Goal: Information Seeking & Learning: Learn about a topic

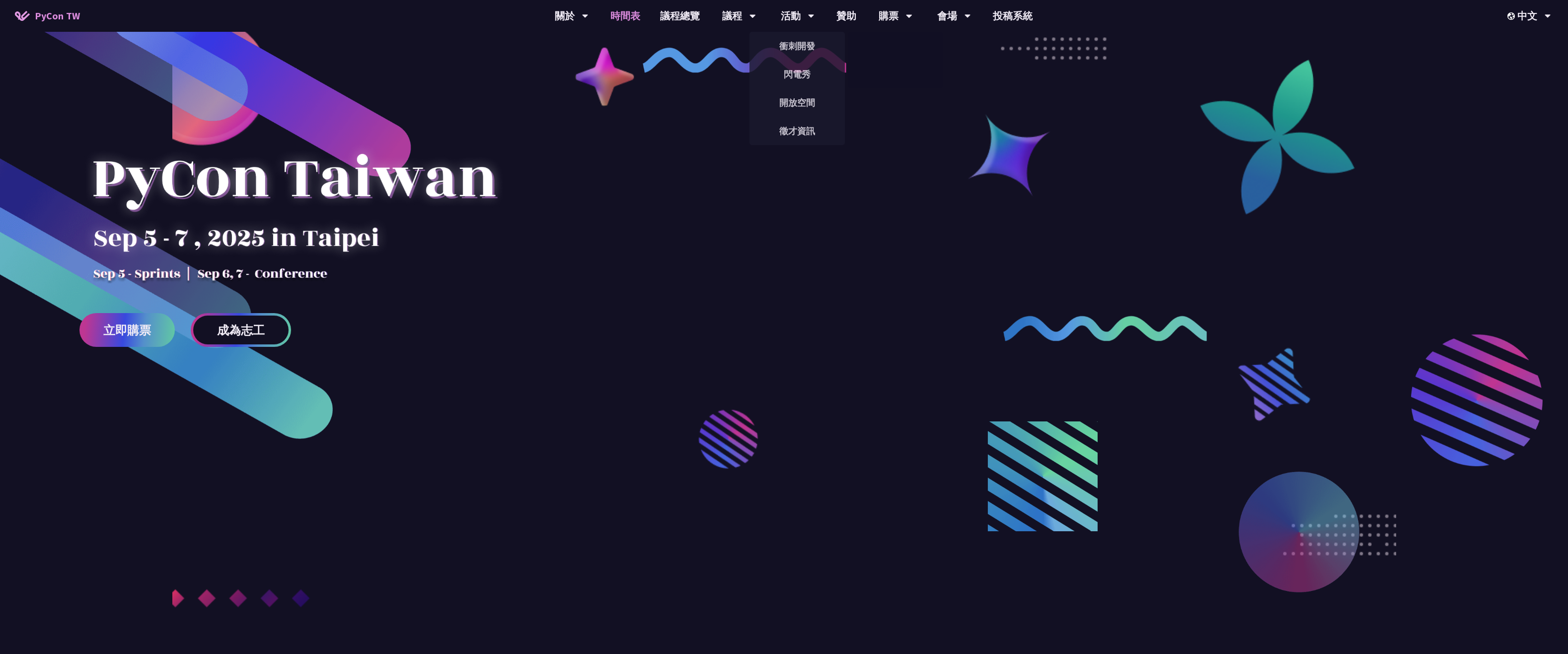
click at [631, 14] on link "時間表" at bounding box center [625, 15] width 49 height 32
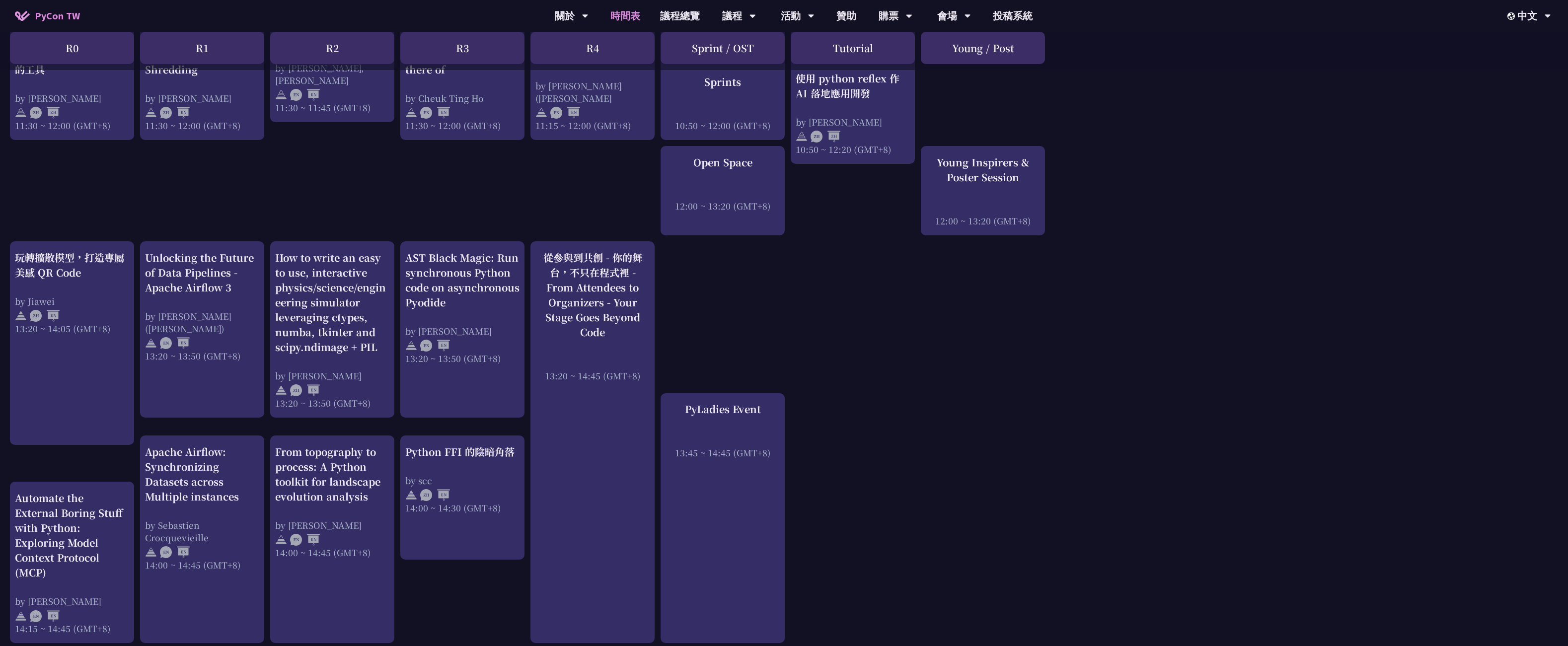
scroll to position [744, 0]
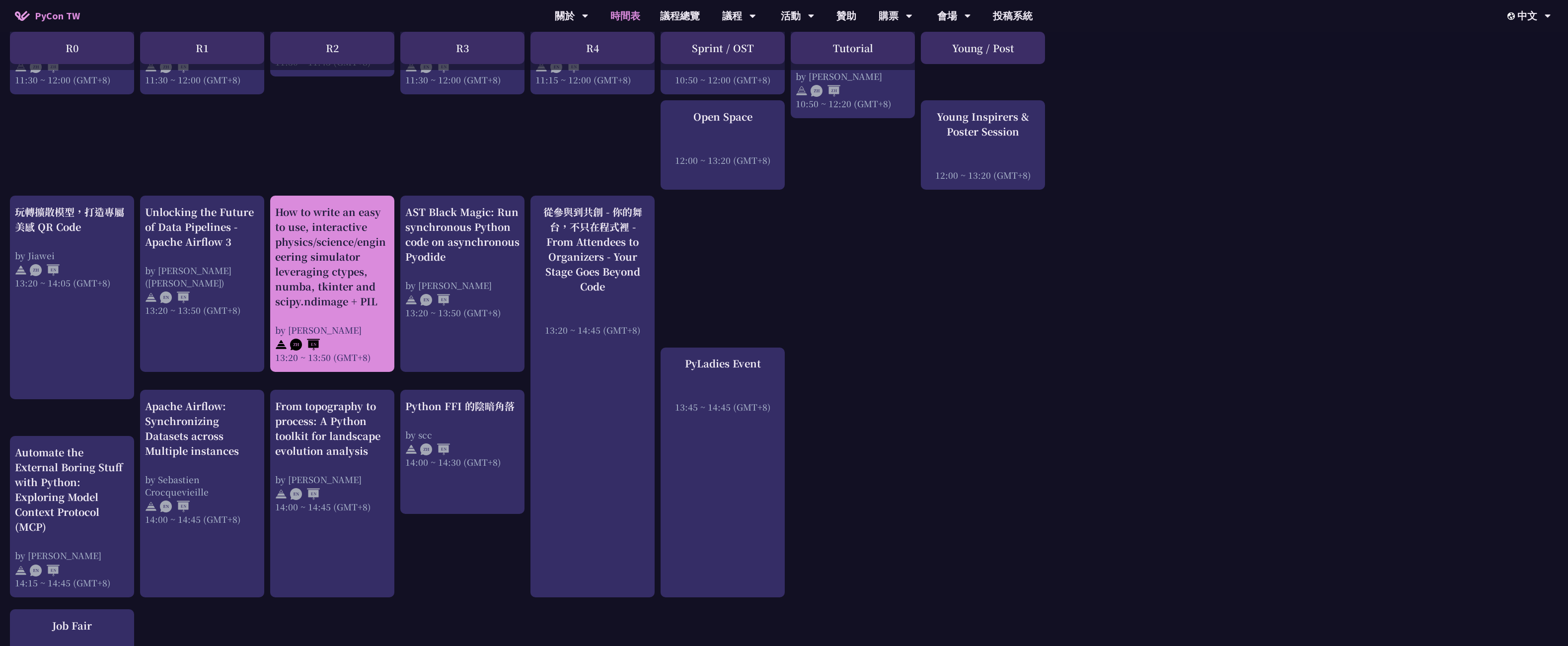
click at [332, 236] on div "How to write an easy to use, interactive physics/science/engineering simulator …" at bounding box center [332, 257] width 114 height 104
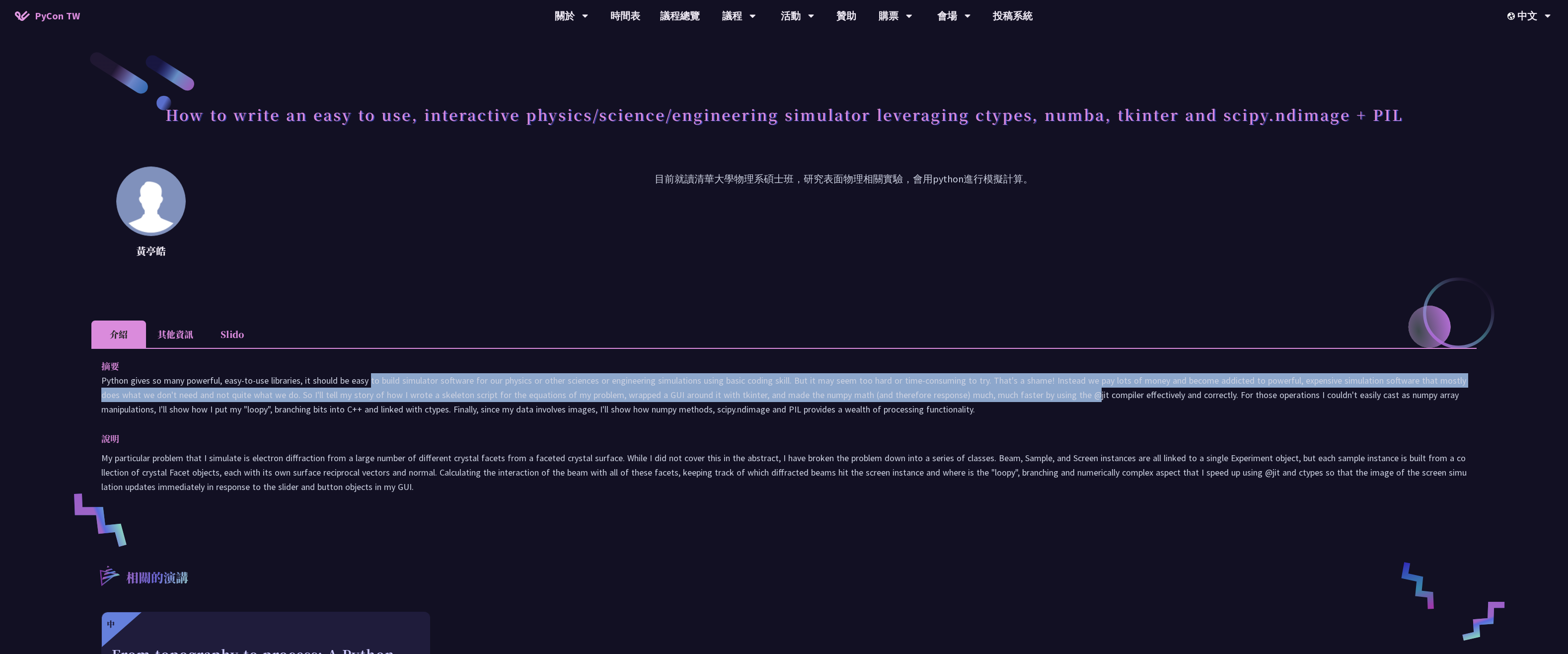
drag, startPoint x: 340, startPoint y: 378, endPoint x: 1002, endPoint y: 395, distance: 662.2
click at [1002, 395] on p "Python gives so many powerful, easy-to-use libraries, it should be easy to buil…" at bounding box center [784, 394] width 1365 height 43
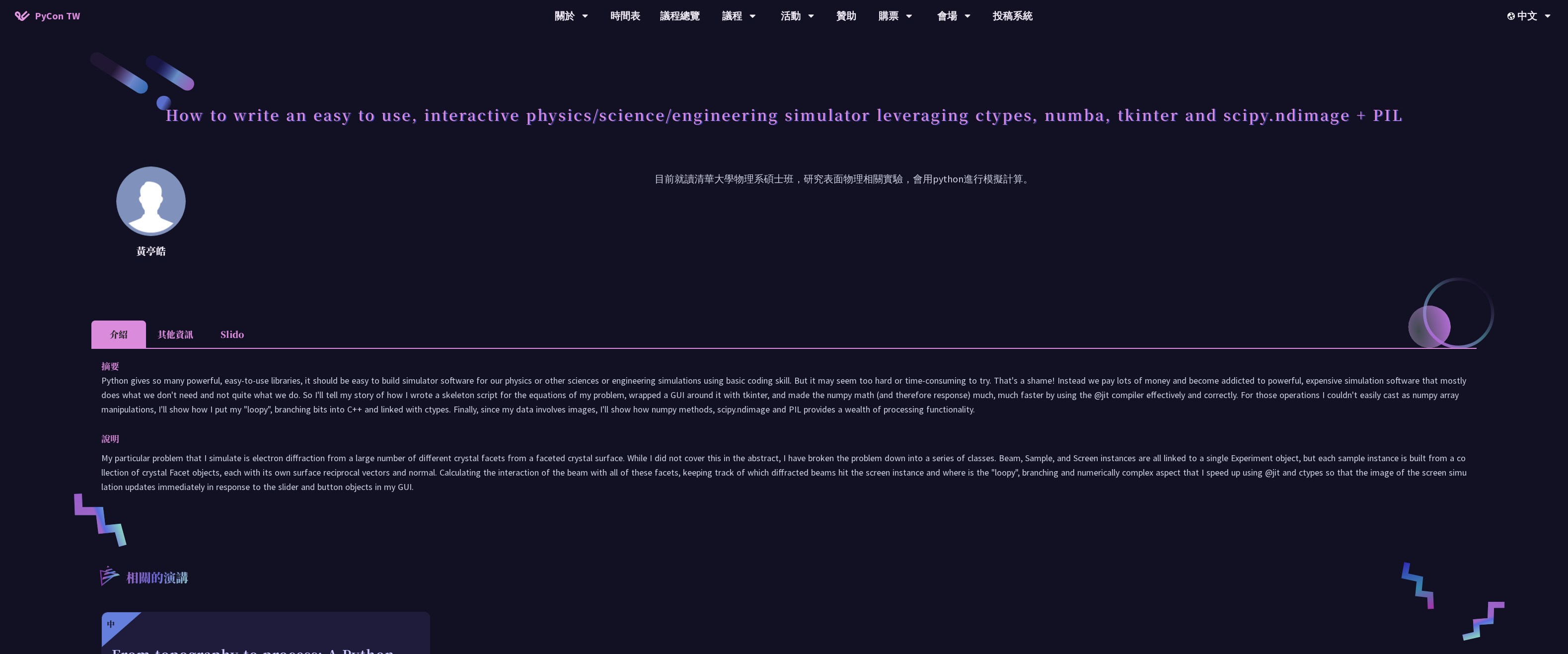
drag, startPoint x: 1002, startPoint y: 395, endPoint x: 1078, endPoint y: 394, distance: 76.0
click at [1078, 394] on p "Python gives so many powerful, easy-to-use libraries, it should be easy to buil…" at bounding box center [784, 394] width 1365 height 43
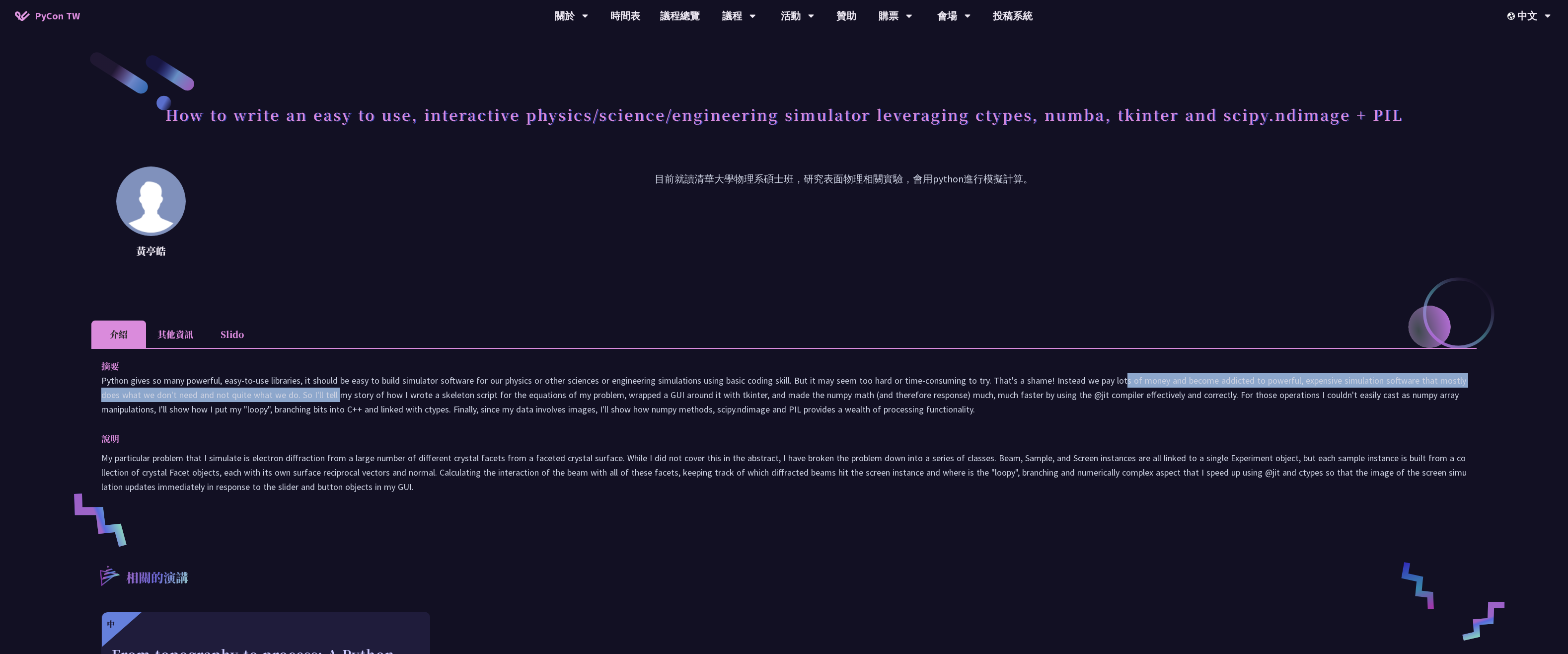
drag, startPoint x: 1037, startPoint y: 380, endPoint x: 259, endPoint y: 390, distance: 778.1
click at [259, 390] on p "Python gives so many powerful, easy-to-use libraries, it should be easy to buil…" at bounding box center [784, 394] width 1365 height 43
drag, startPoint x: 259, startPoint y: 390, endPoint x: 197, endPoint y: 394, distance: 62.1
click at [198, 394] on p "Python gives so many powerful, easy-to-use libraries, it should be easy to buil…" at bounding box center [784, 394] width 1365 height 43
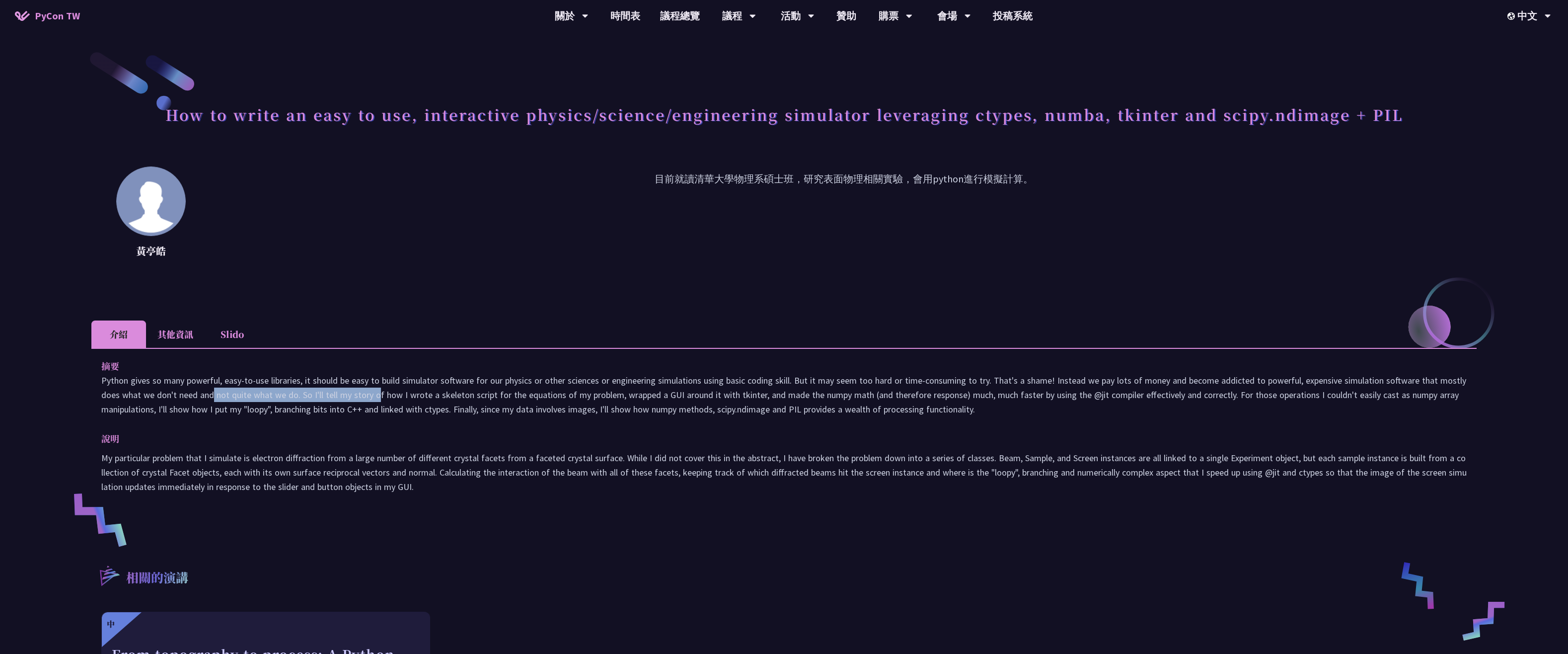
drag, startPoint x: 117, startPoint y: 392, endPoint x: 300, endPoint y: 397, distance: 183.1
click at [300, 397] on p "Python gives so many powerful, easy-to-use libraries, it should be easy to buil…" at bounding box center [784, 394] width 1365 height 43
drag, startPoint x: 300, startPoint y: 397, endPoint x: 314, endPoint y: 401, distance: 14.6
click at [314, 401] on p "Python gives so many powerful, easy-to-use libraries, it should be easy to buil…" at bounding box center [784, 394] width 1365 height 43
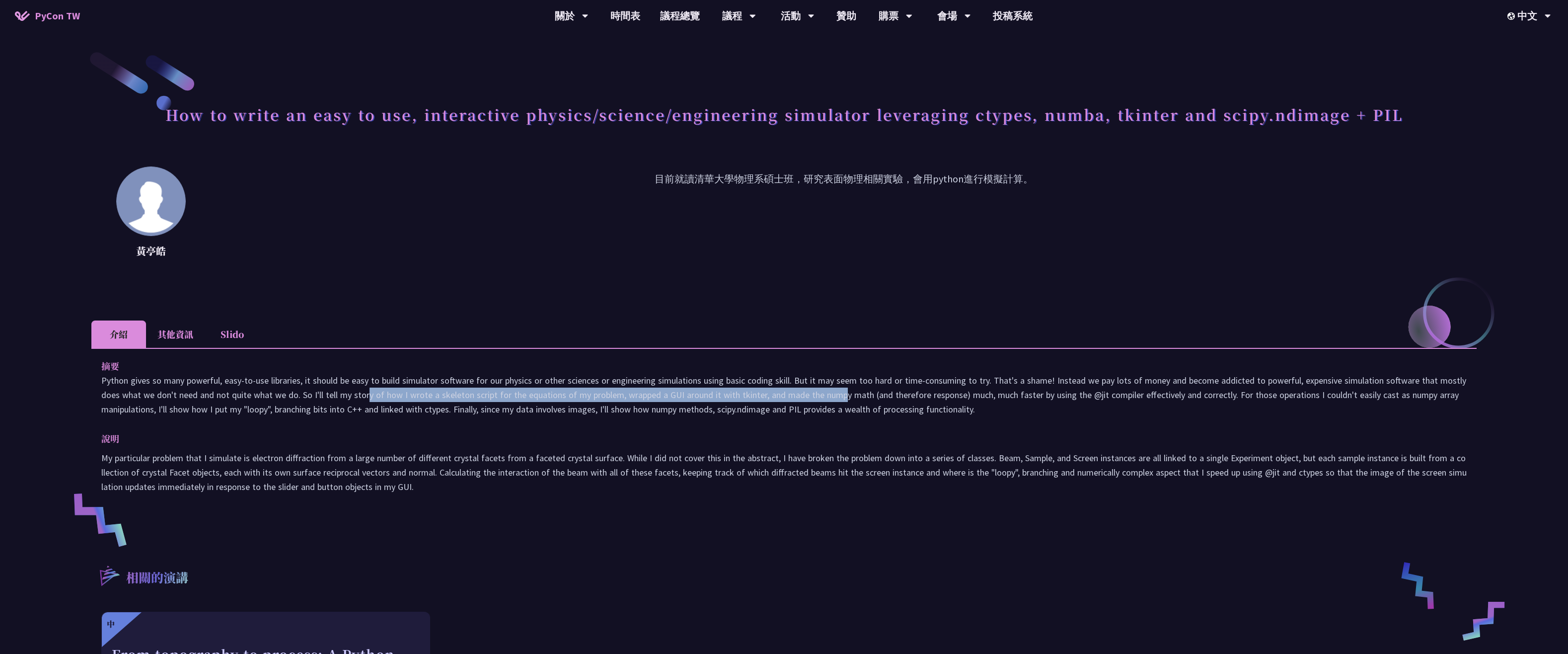
drag, startPoint x: 290, startPoint y: 395, endPoint x: 741, endPoint y: 398, distance: 451.0
click at [741, 398] on p "Python gives so many powerful, easy-to-use libraries, it should be easy to buil…" at bounding box center [784, 394] width 1365 height 43
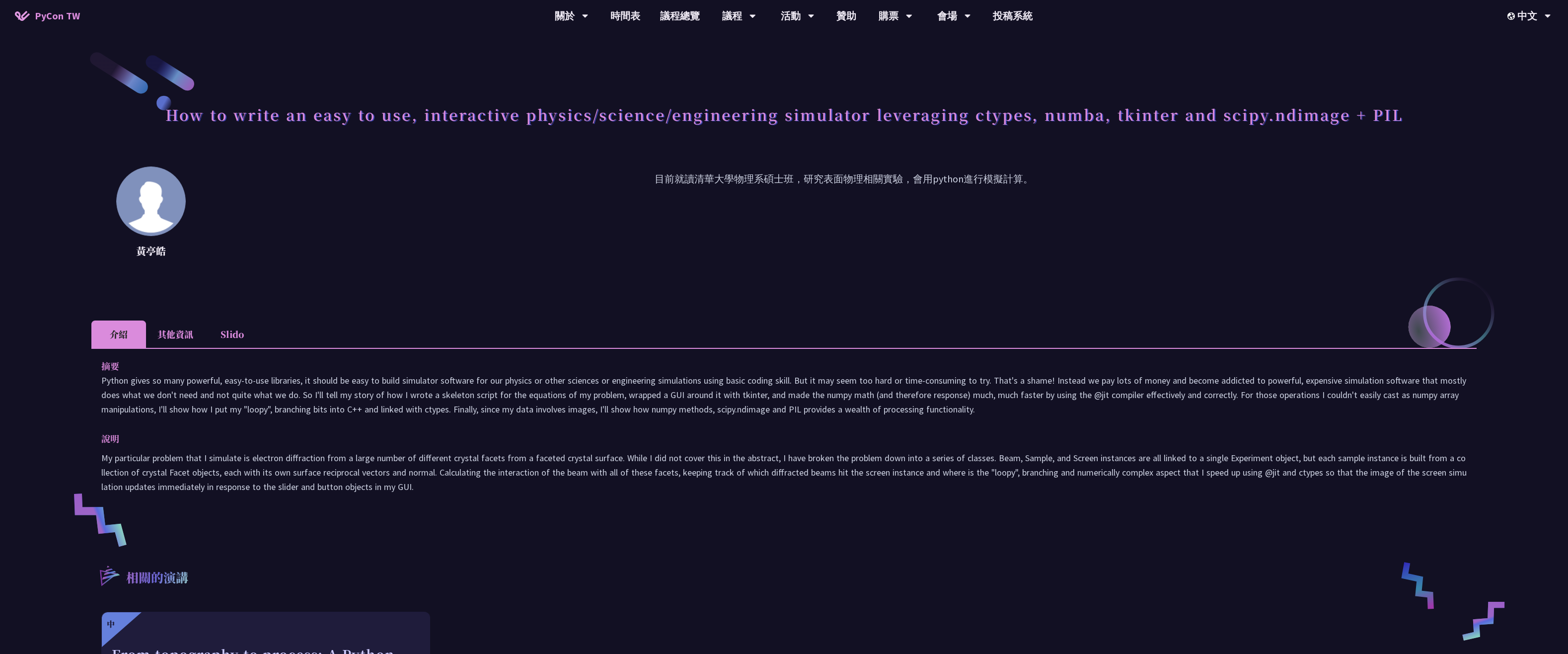
drag, startPoint x: 741, startPoint y: 398, endPoint x: 771, endPoint y: 406, distance: 31.0
click at [771, 406] on p "Python gives so many powerful, easy-to-use libraries, it should be easy to buil…" at bounding box center [784, 394] width 1365 height 43
drag, startPoint x: 752, startPoint y: 393, endPoint x: 1066, endPoint y: 397, distance: 314.0
click at [1066, 397] on p "Python gives so many powerful, easy-to-use libraries, it should be easy to buil…" at bounding box center [784, 394] width 1365 height 43
drag, startPoint x: 1066, startPoint y: 397, endPoint x: 996, endPoint y: 402, distance: 70.2
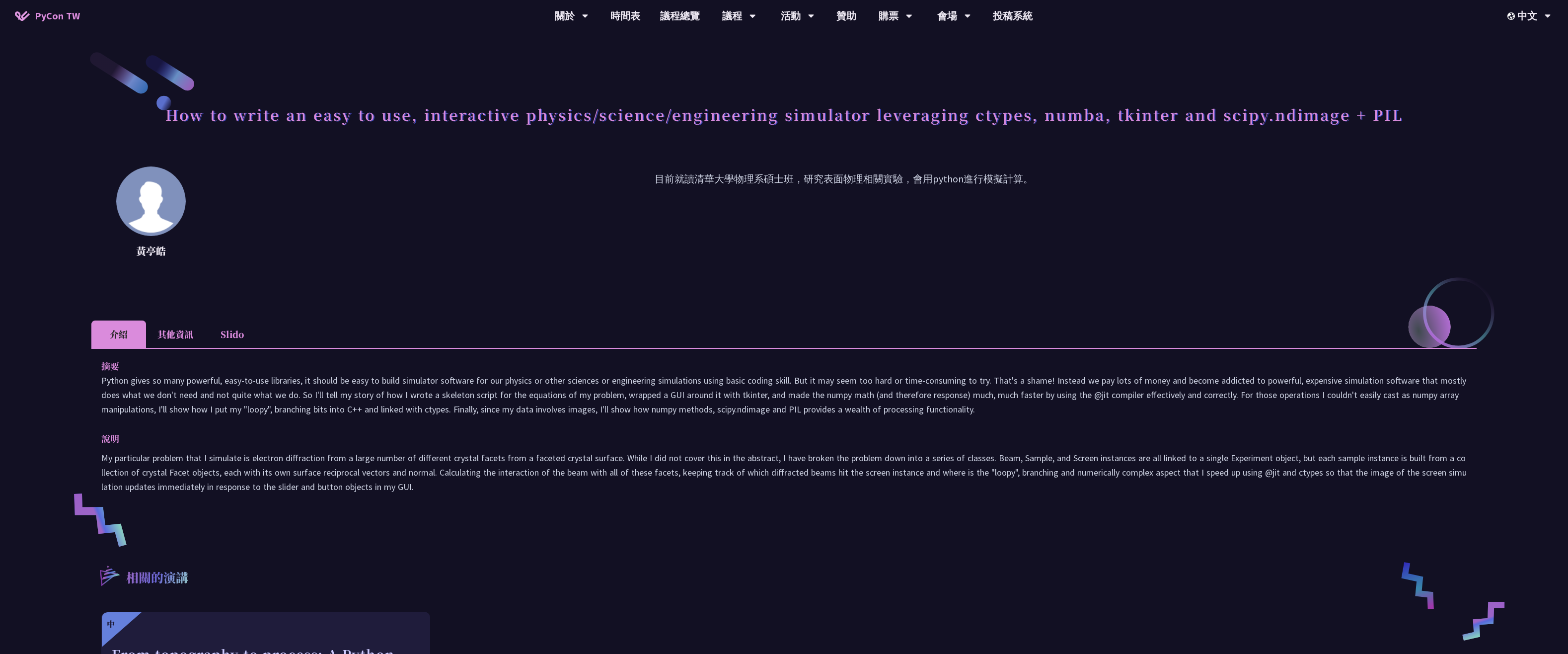
click at [996, 402] on p "Python gives so many powerful, easy-to-use libraries, it should be easy to buil…" at bounding box center [784, 394] width 1365 height 43
drag, startPoint x: 753, startPoint y: 397, endPoint x: 1231, endPoint y: 408, distance: 478.1
click at [1231, 408] on p "Python gives so many powerful, easy-to-use libraries, it should be easy to buil…" at bounding box center [784, 394] width 1365 height 43
drag, startPoint x: 1231, startPoint y: 408, endPoint x: 1213, endPoint y: 417, distance: 20.1
click at [1215, 415] on p "Python gives so many powerful, easy-to-use libraries, it should be easy to buil…" at bounding box center [784, 394] width 1365 height 43
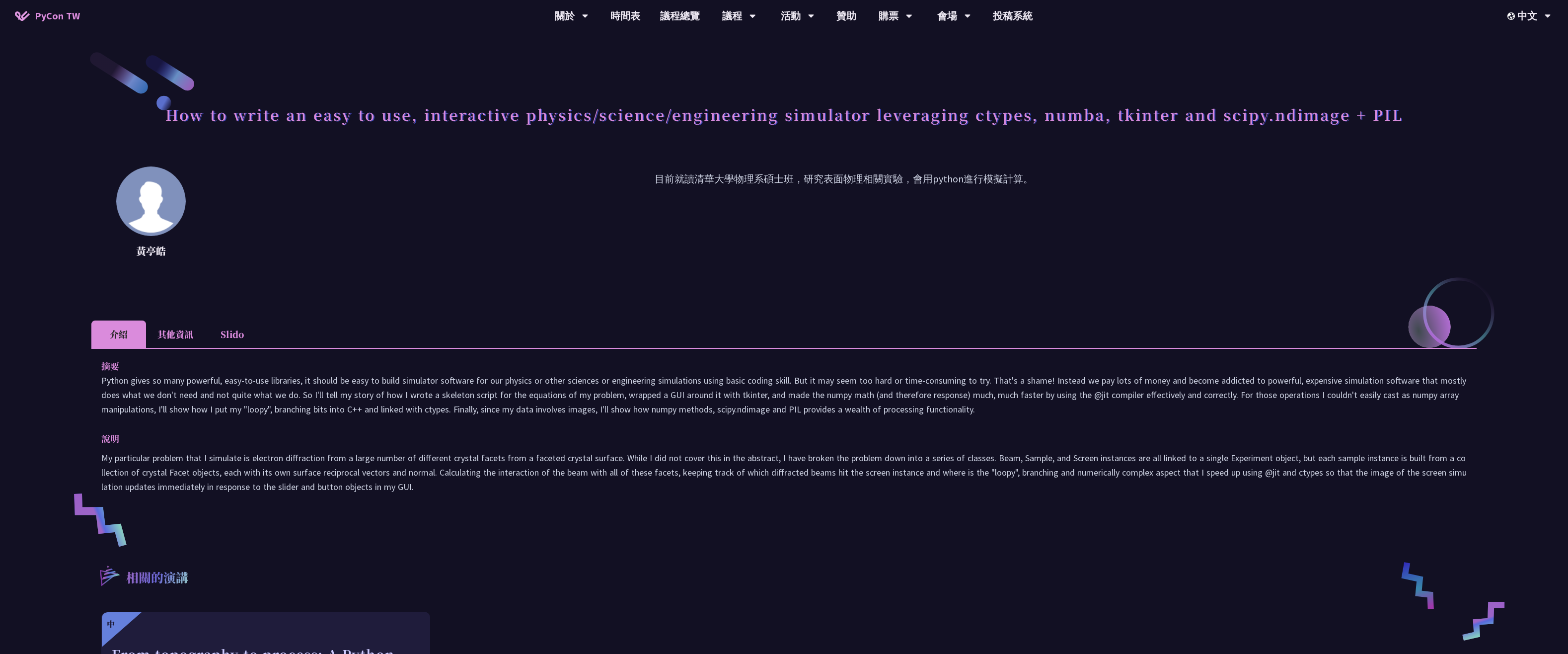
click at [156, 329] on li "其他資訊" at bounding box center [175, 334] width 59 height 27
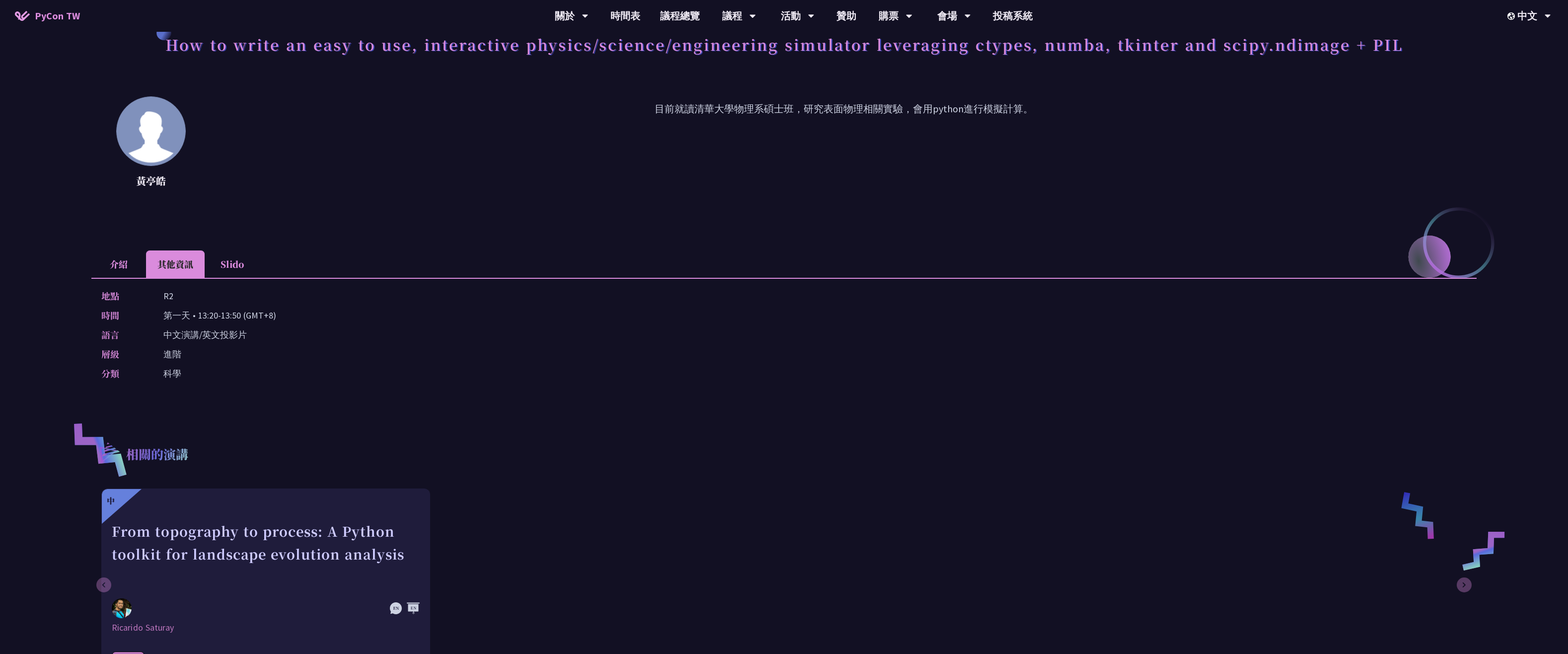
scroll to position [49, 0]
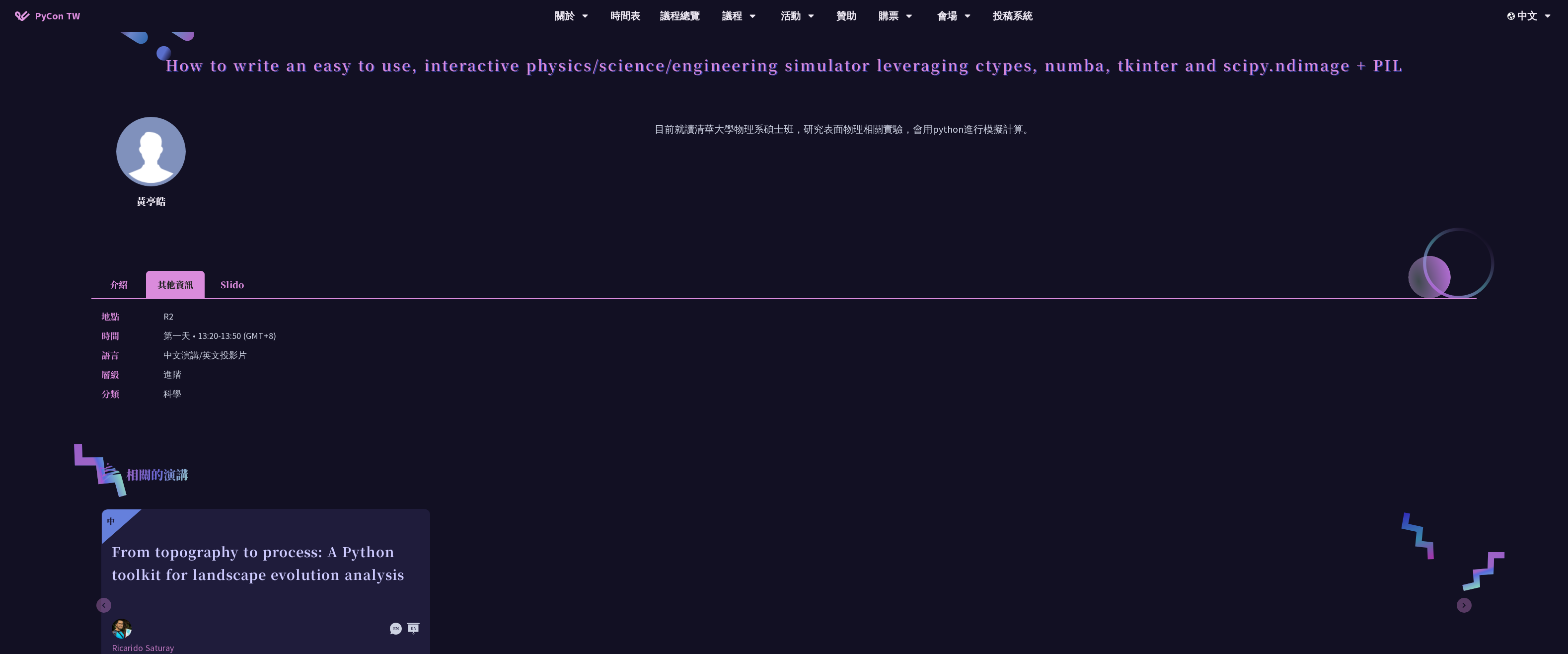
click at [119, 283] on li "介紹" at bounding box center [119, 284] width 55 height 27
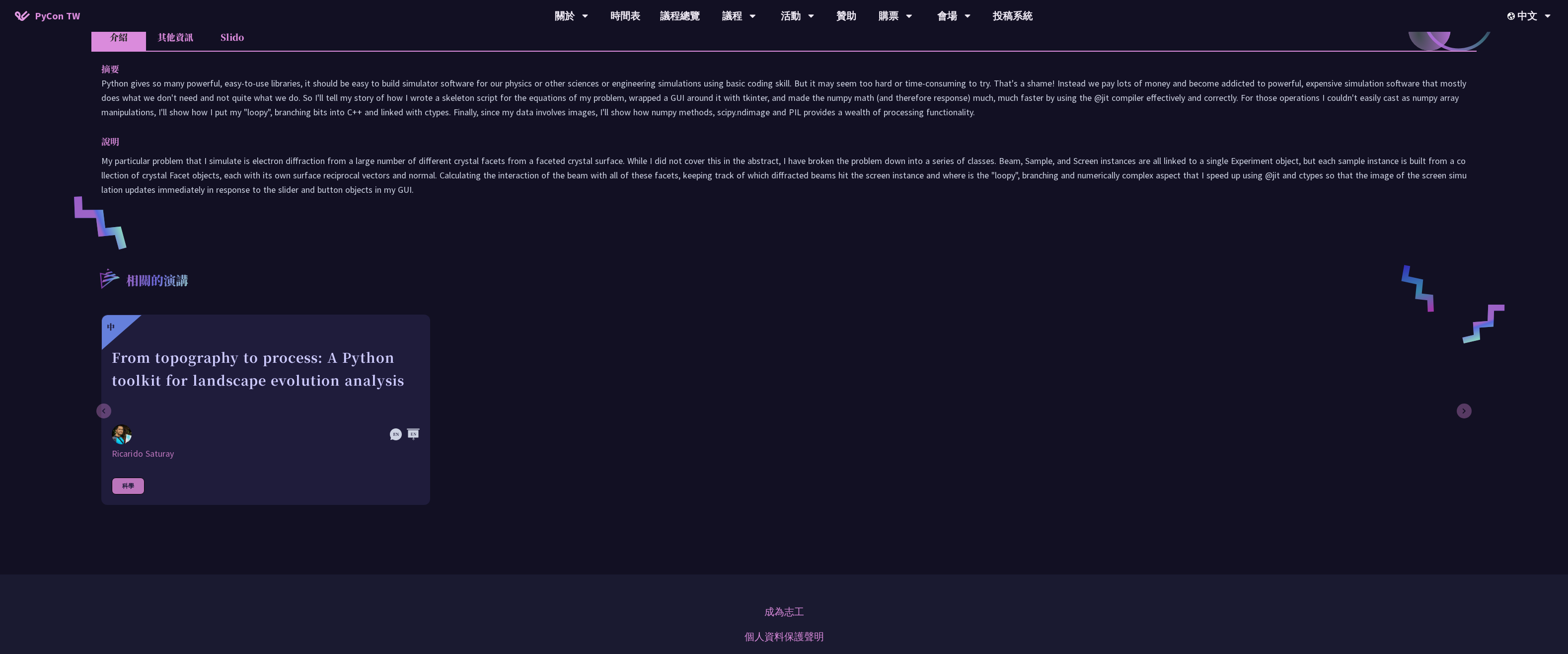
scroll to position [299, 0]
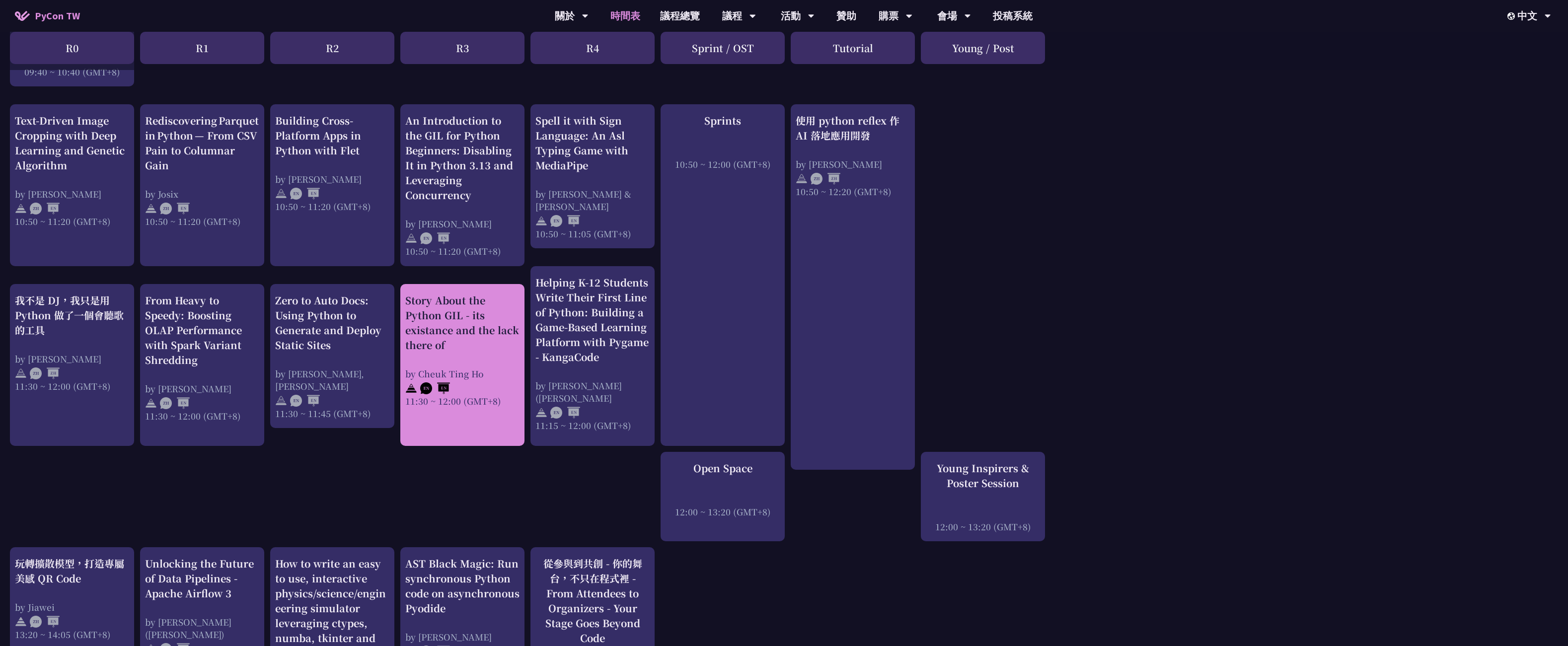
scroll to position [397, 0]
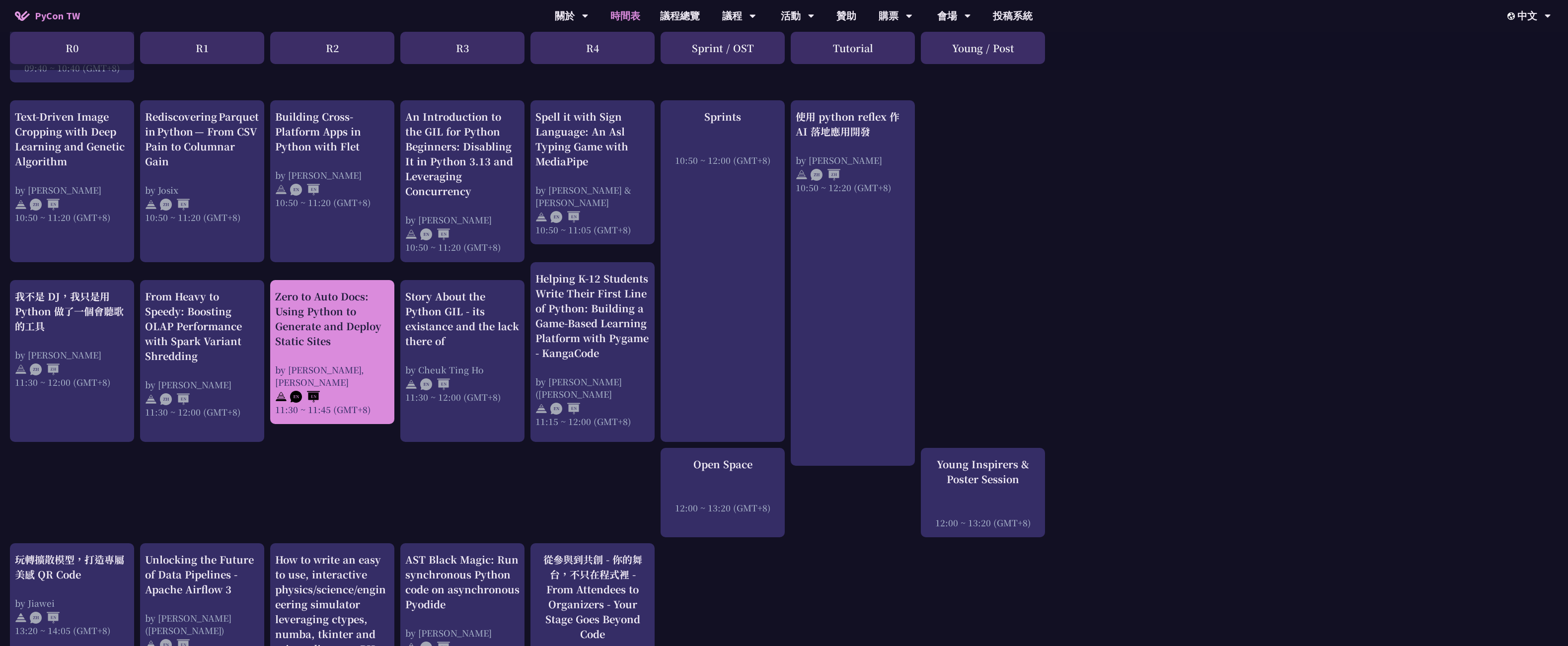
click at [378, 347] on div "Zero to Auto Docs: Using Python to Generate and Deploy Static Sites" at bounding box center [332, 319] width 114 height 60
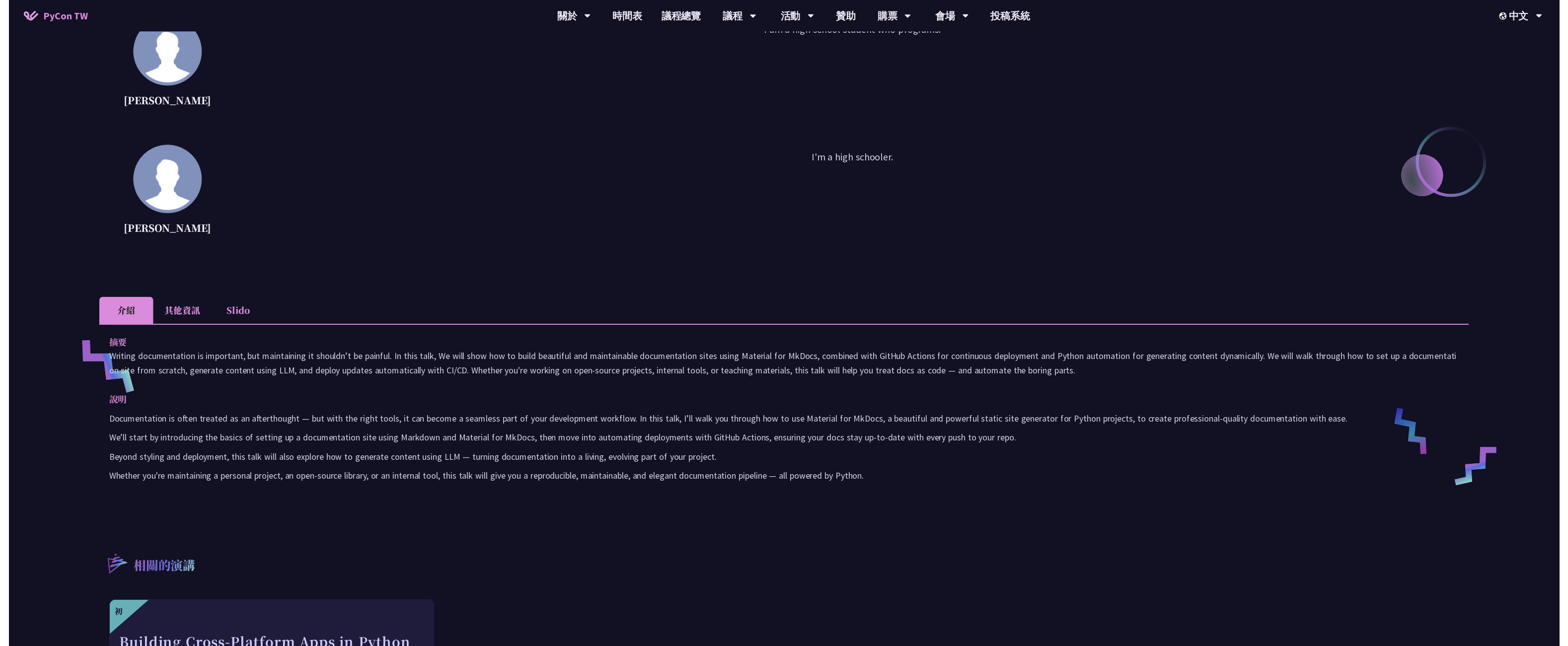
scroll to position [397, 0]
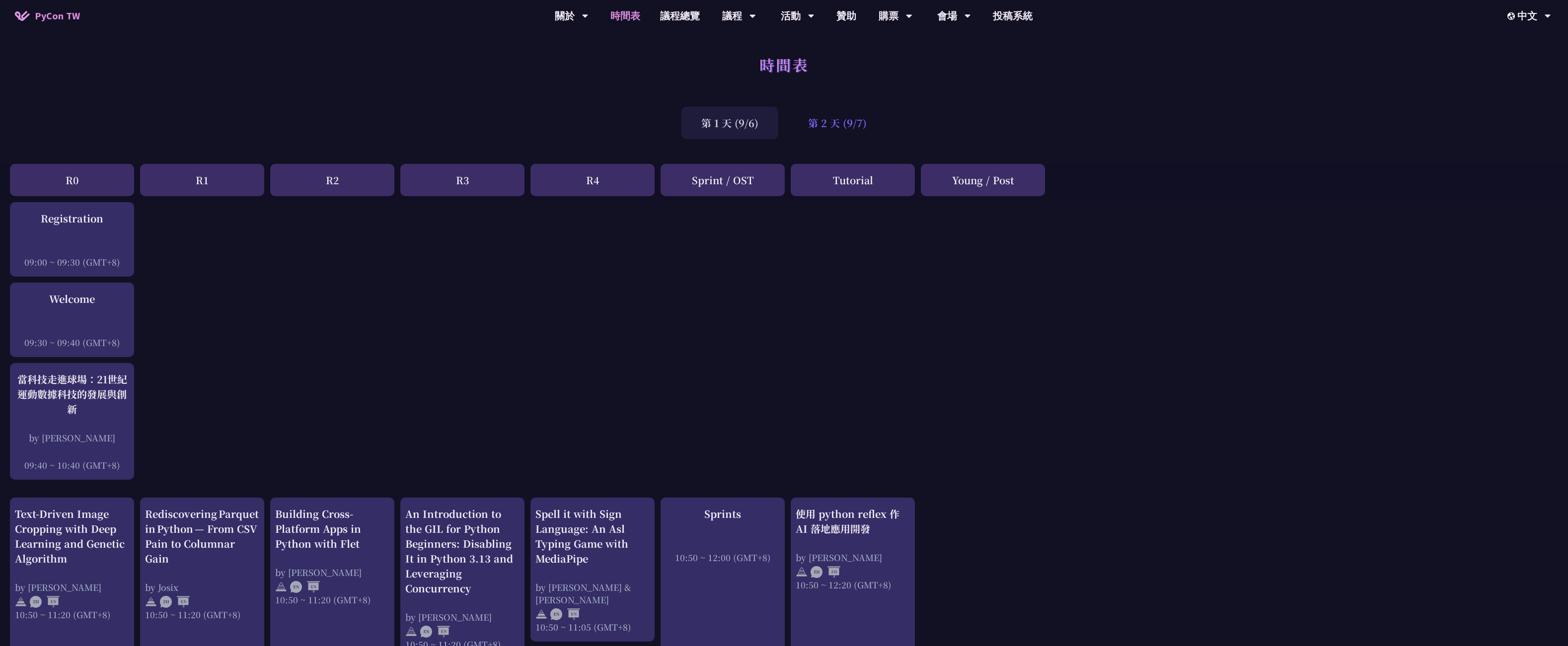
click at [839, 124] on div "第 2 天 (9/7)" at bounding box center [837, 123] width 98 height 32
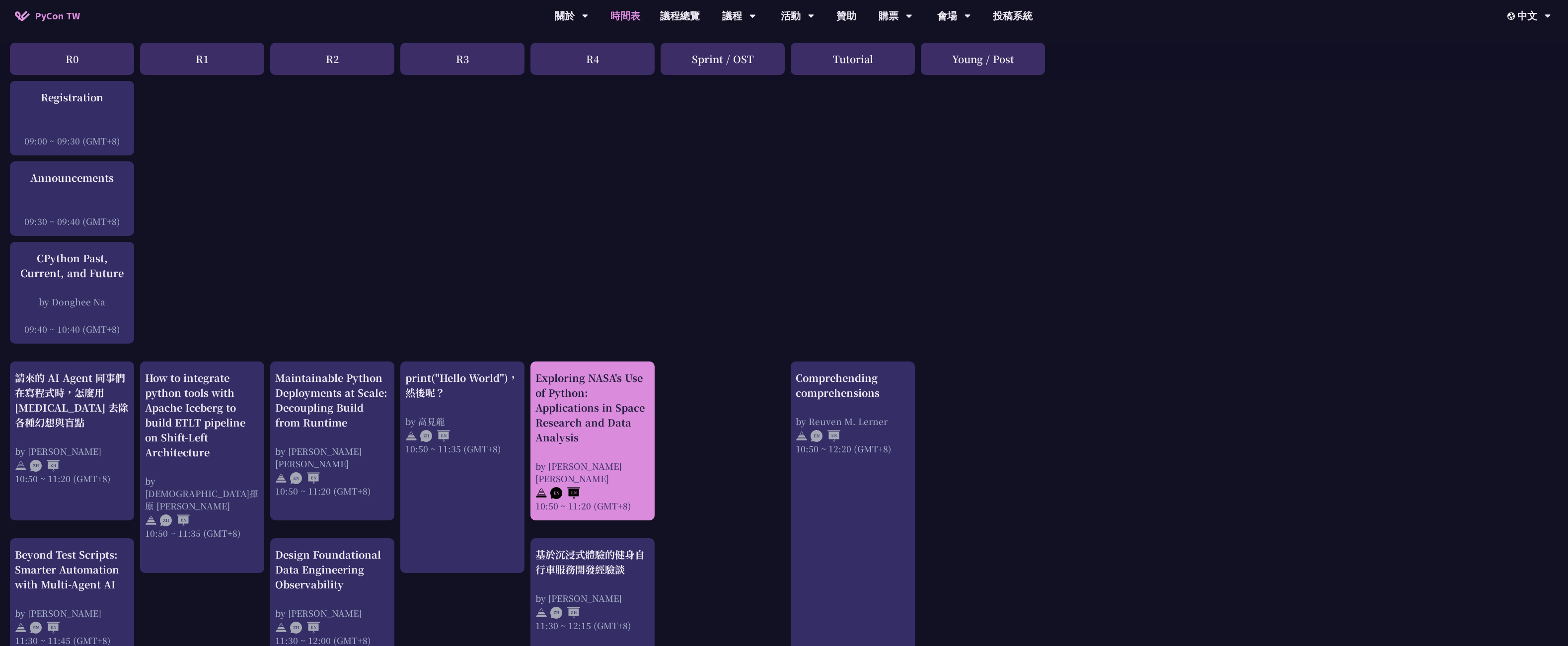
scroll to position [248, 0]
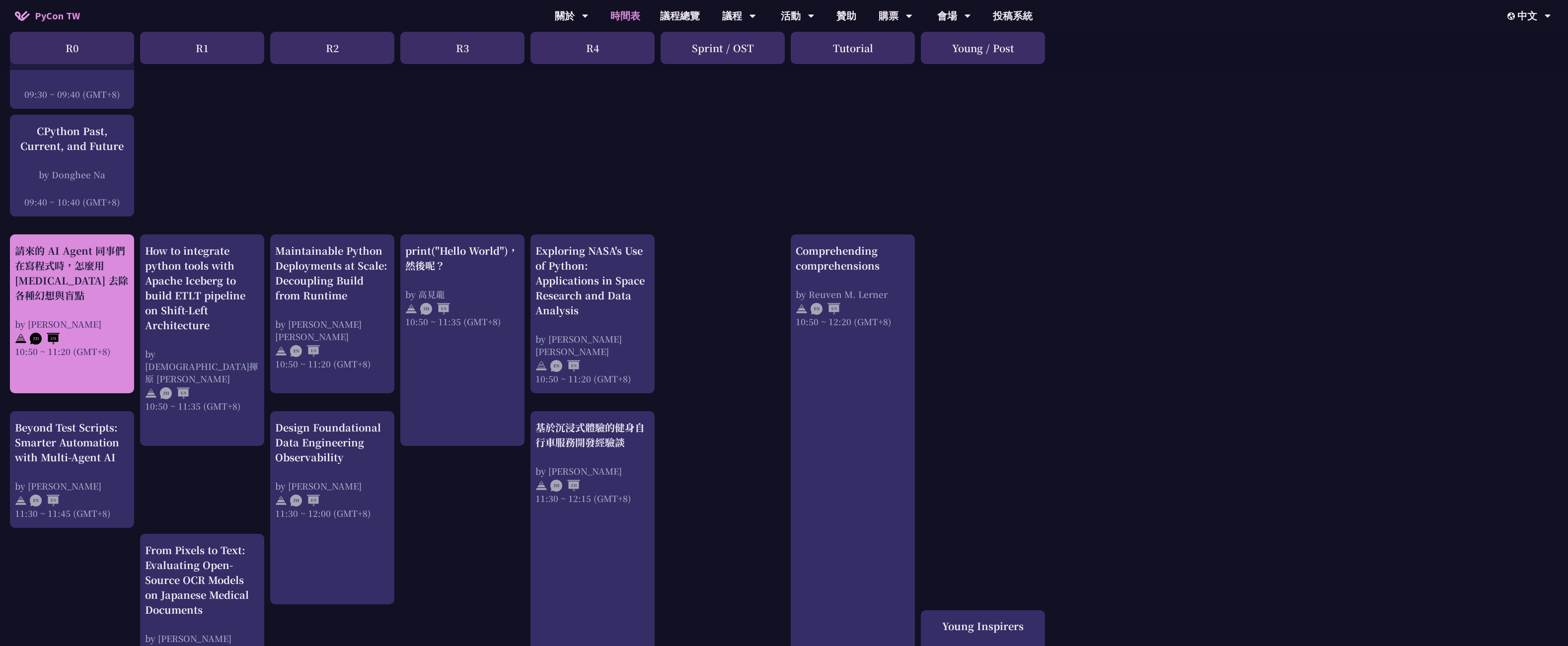
click at [107, 306] on div "請來的 AI Agent 同事們在寫程式時，怎麼用 [MEDICAL_DATA] 去除各種幻想與盲點 by [PERSON_NAME] 10:50 ~ 11:…" at bounding box center [71, 300] width 114 height 114
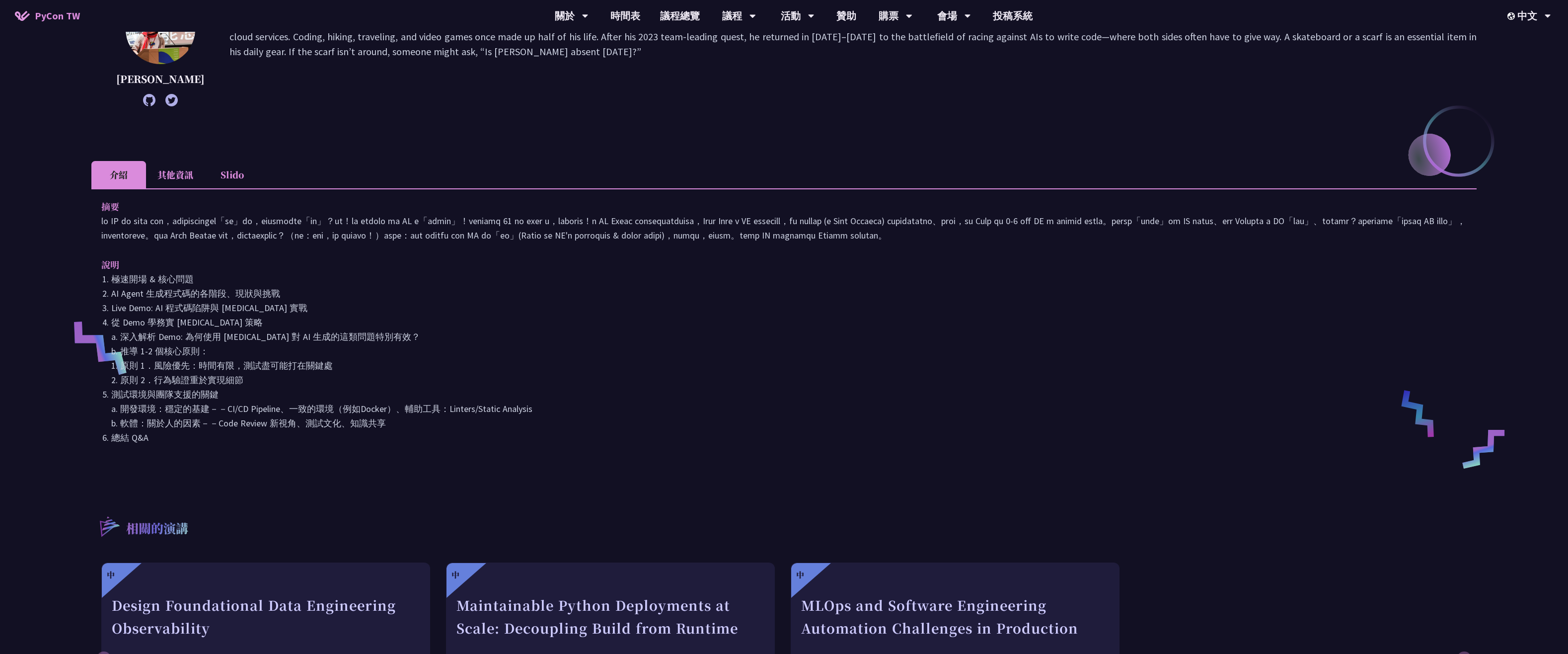
scroll to position [199, 0]
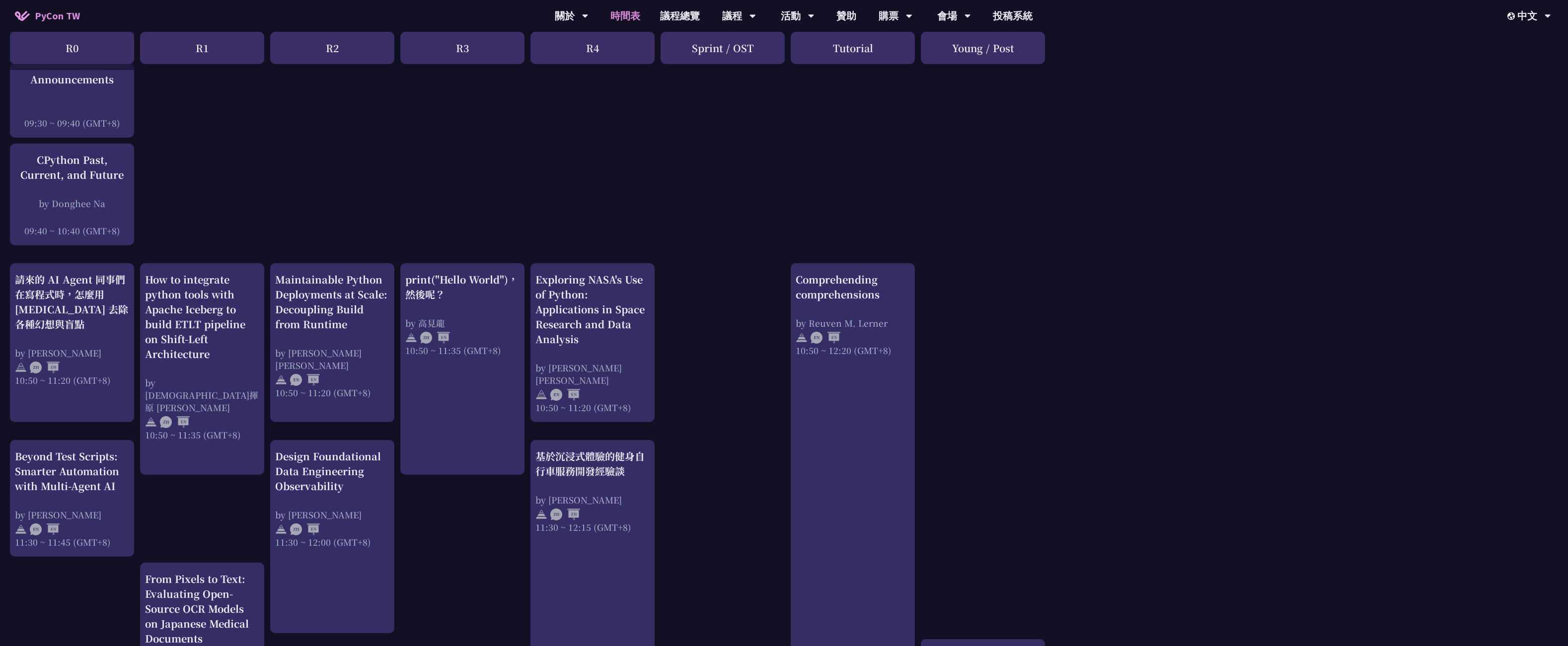
scroll to position [248, 0]
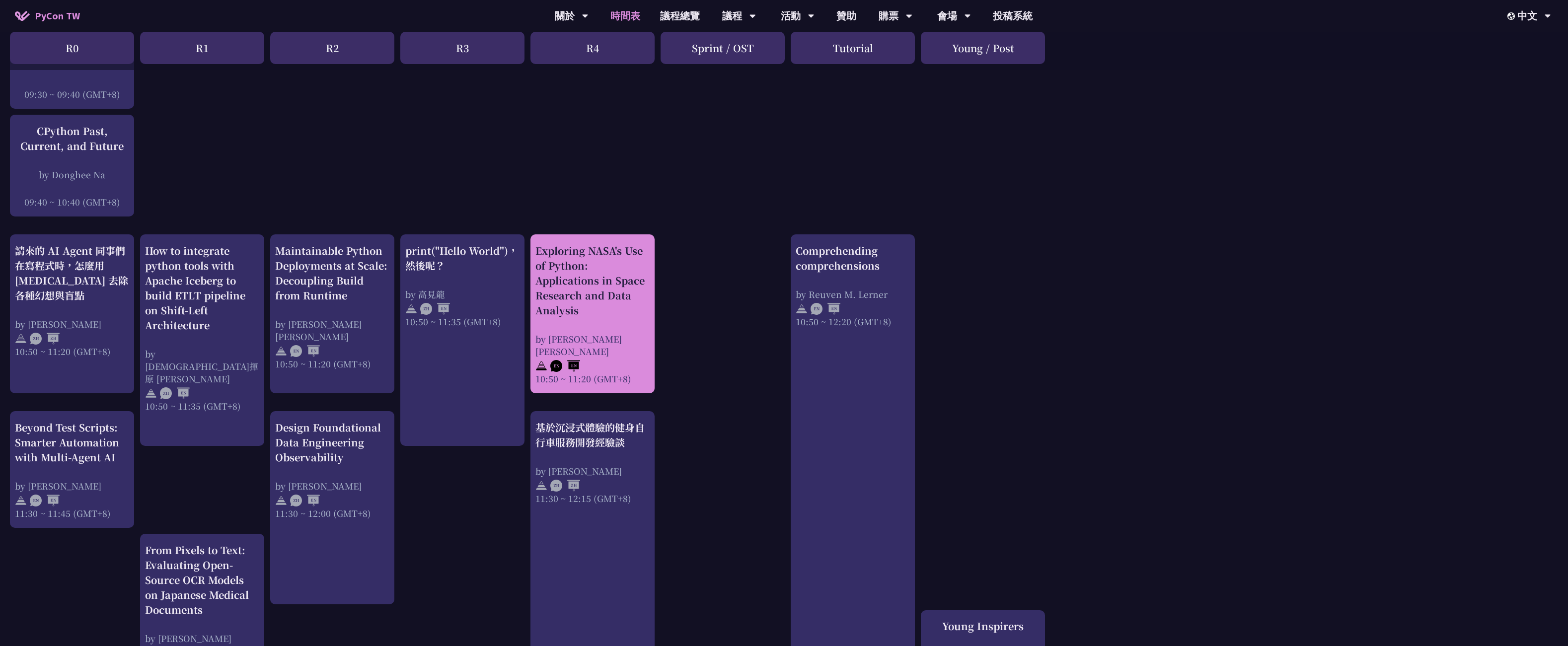
click at [622, 311] on div "Exploring NASA's Use of Python: Applications in Space Research and Data Analysis" at bounding box center [592, 280] width 114 height 74
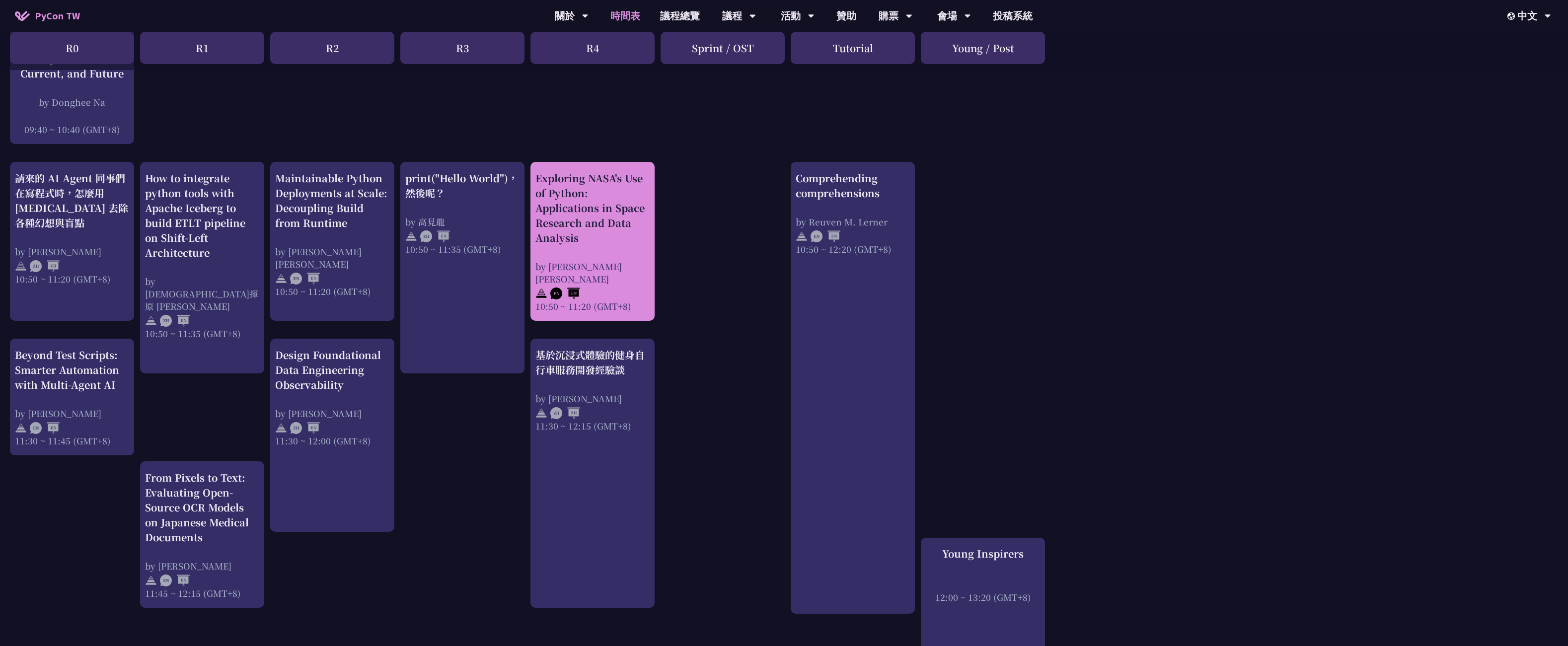
scroll to position [348, 0]
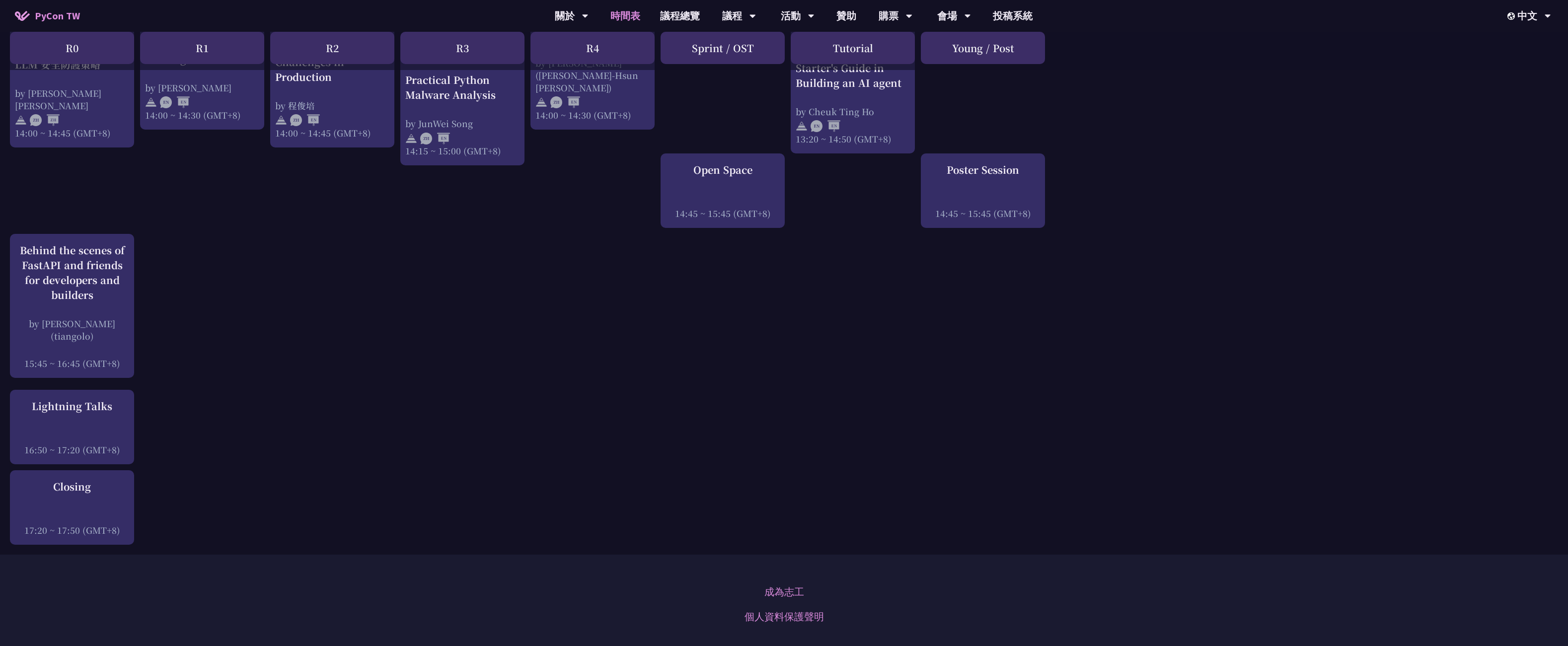
scroll to position [1262, 0]
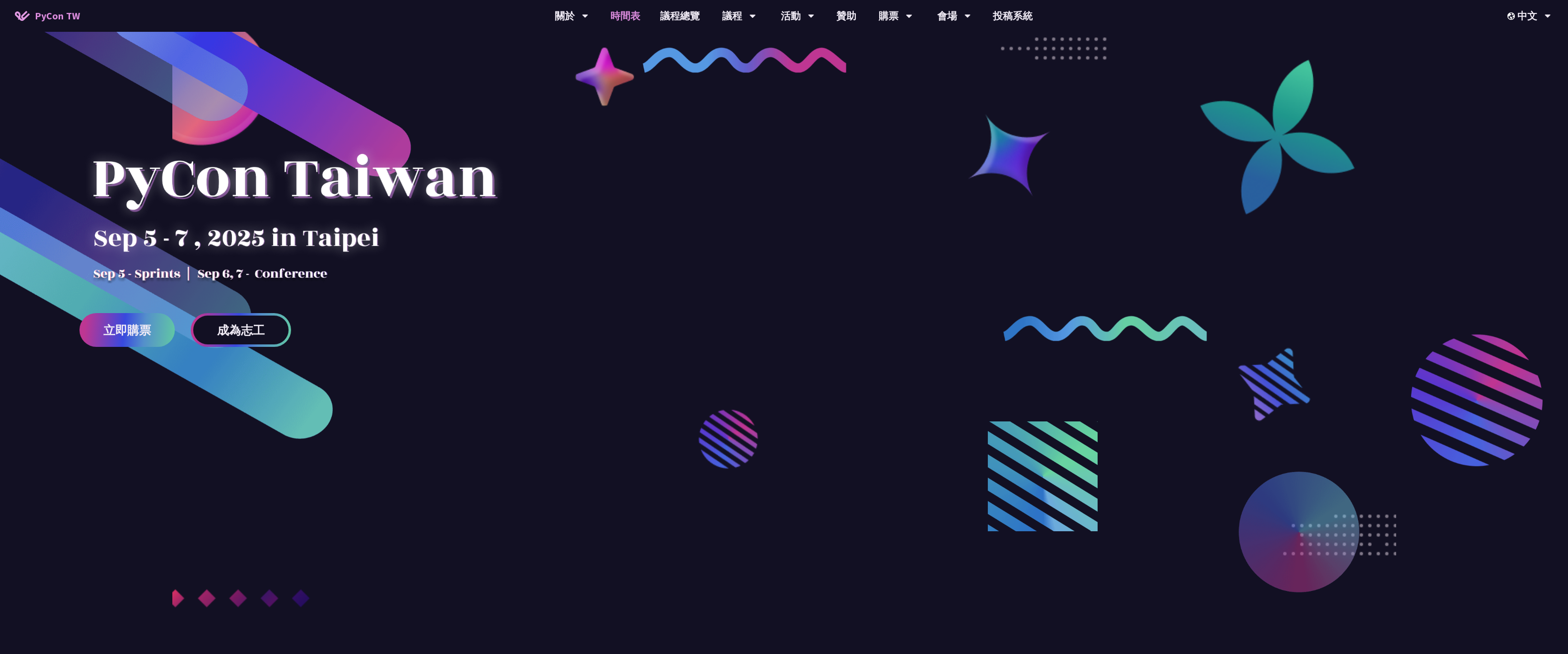
click at [633, 13] on link "時間表" at bounding box center [625, 15] width 49 height 32
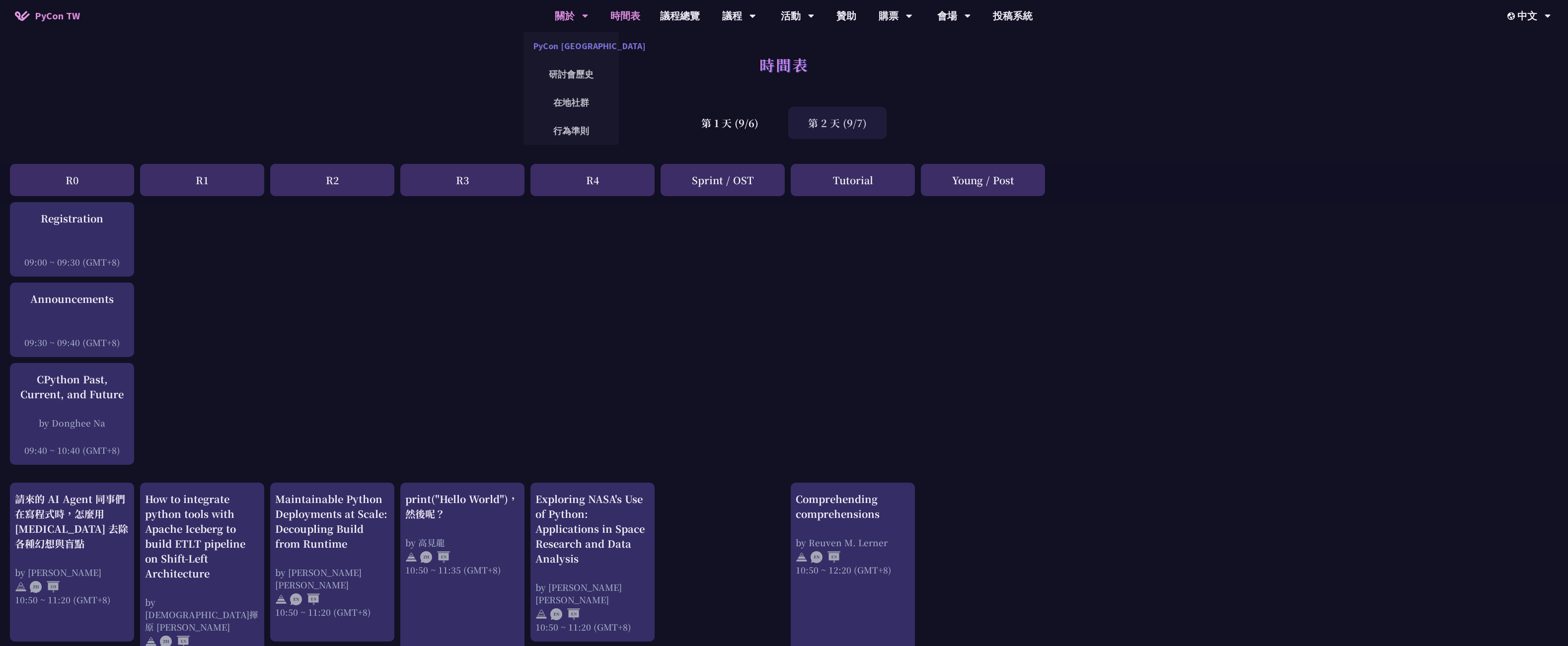
click at [551, 47] on link "PyCon [GEOGRAPHIC_DATA]" at bounding box center [571, 45] width 96 height 23
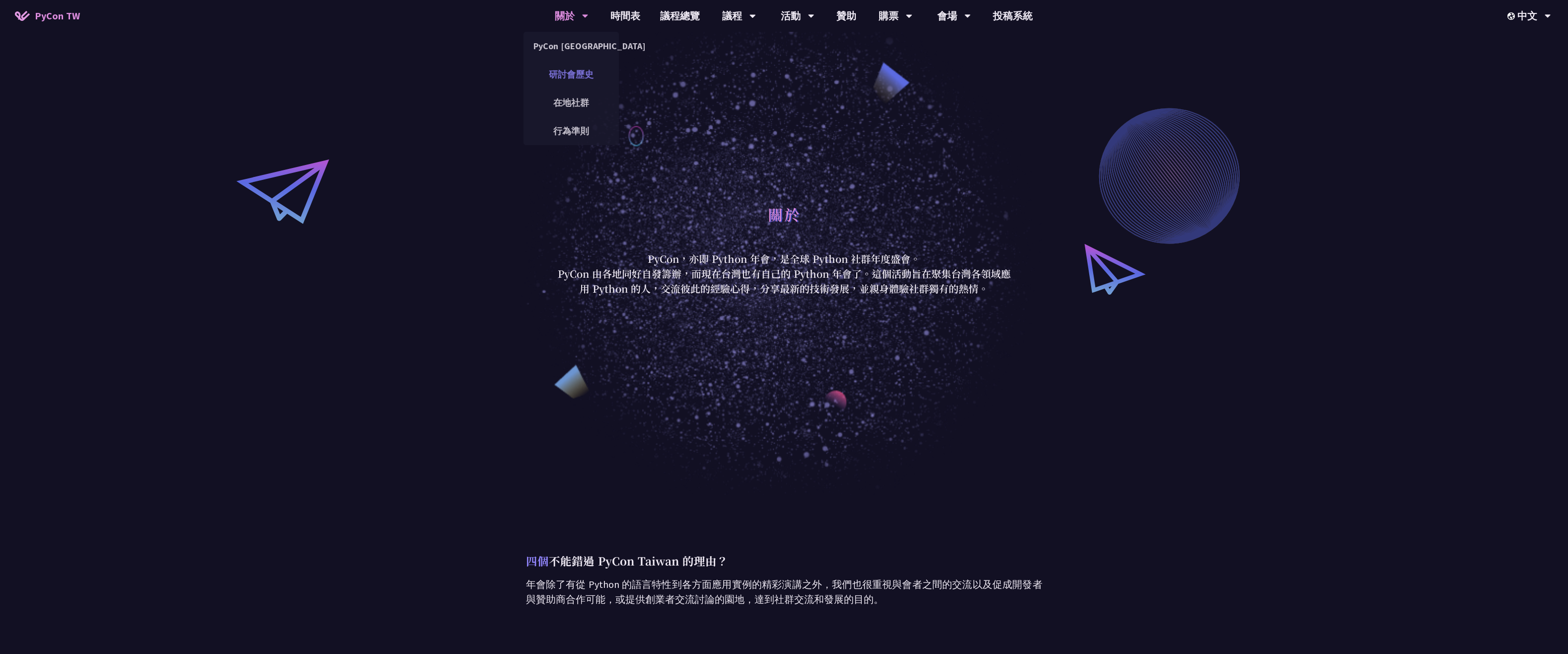
click at [561, 79] on link "研討會歷史" at bounding box center [571, 74] width 96 height 23
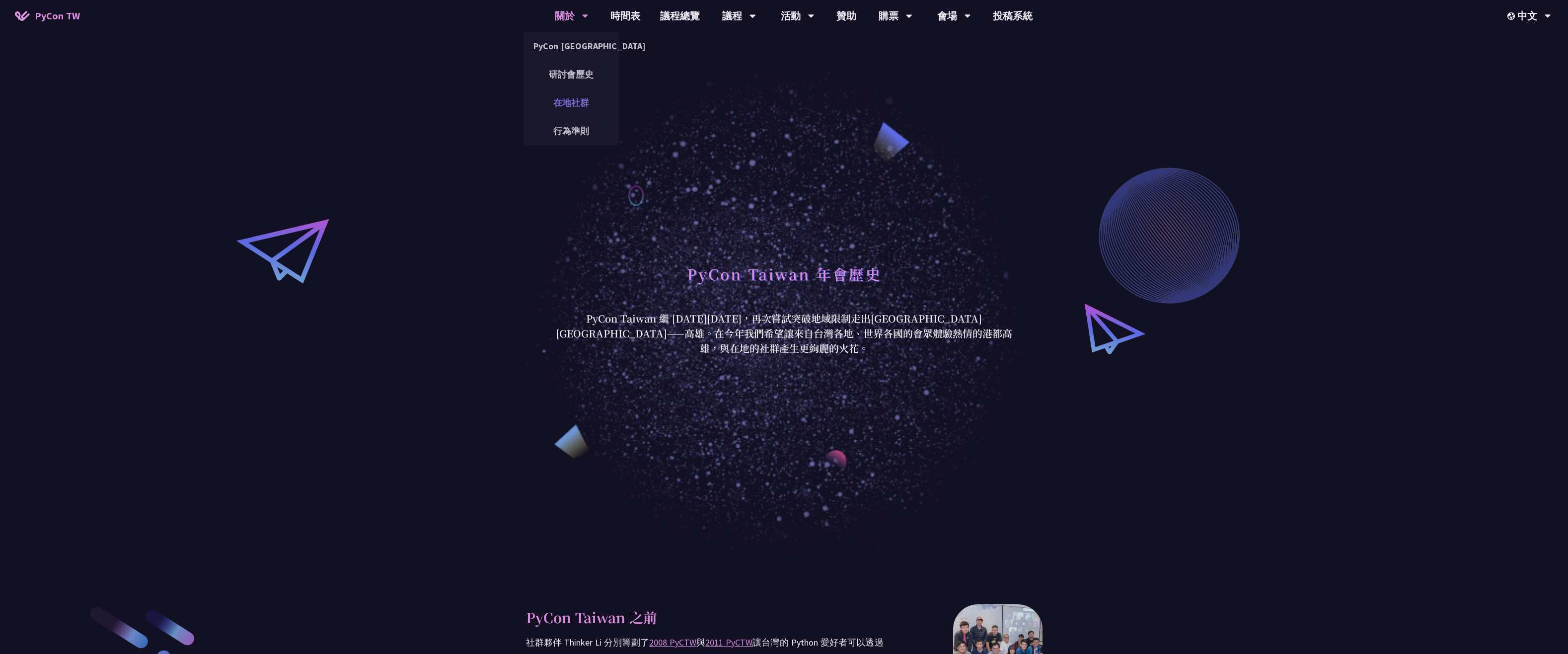
click at [568, 103] on link "在地社群" at bounding box center [571, 102] width 96 height 23
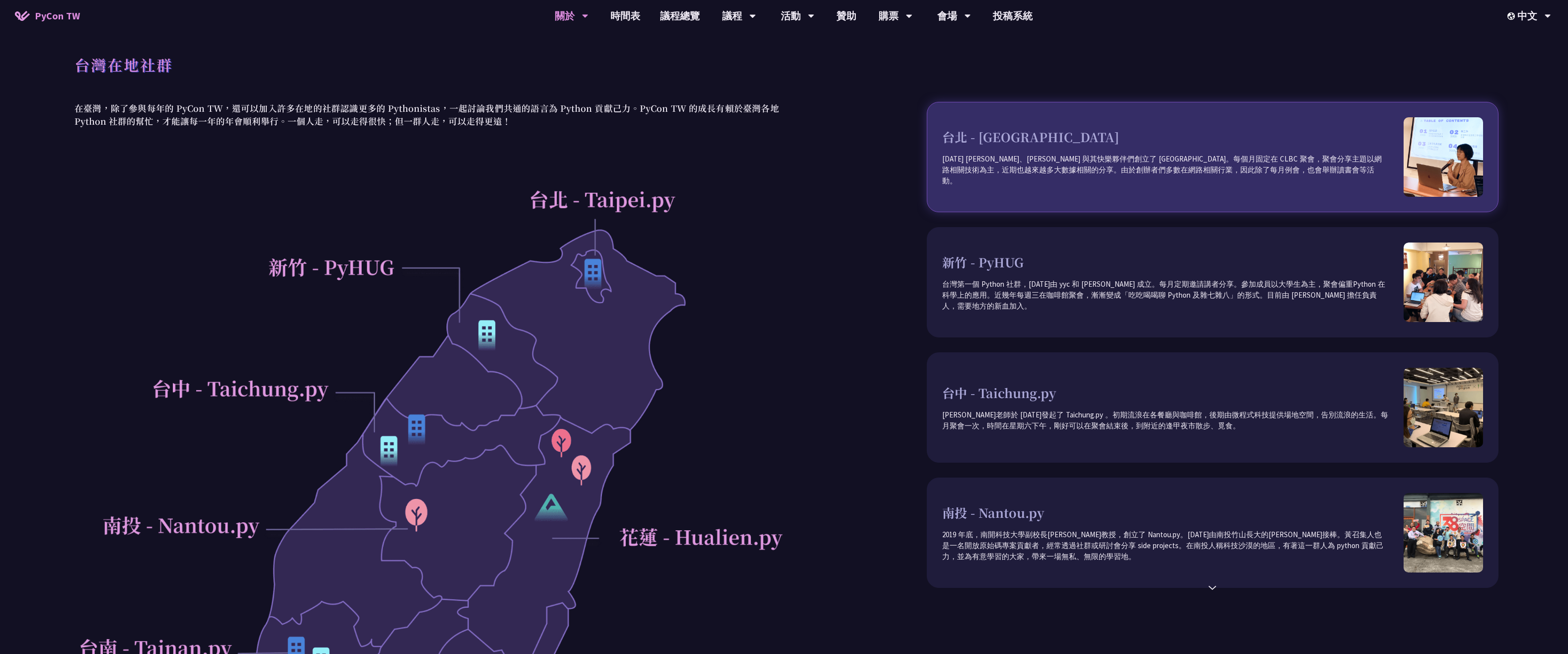
click at [982, 117] on div "台北 - [GEOGRAPHIC_DATA] [DATE] [PERSON_NAME]、[PERSON_NAME] 與其快樂夥伴們創立了 [GEOGRAPHI…" at bounding box center [1213, 156] width 572 height 110
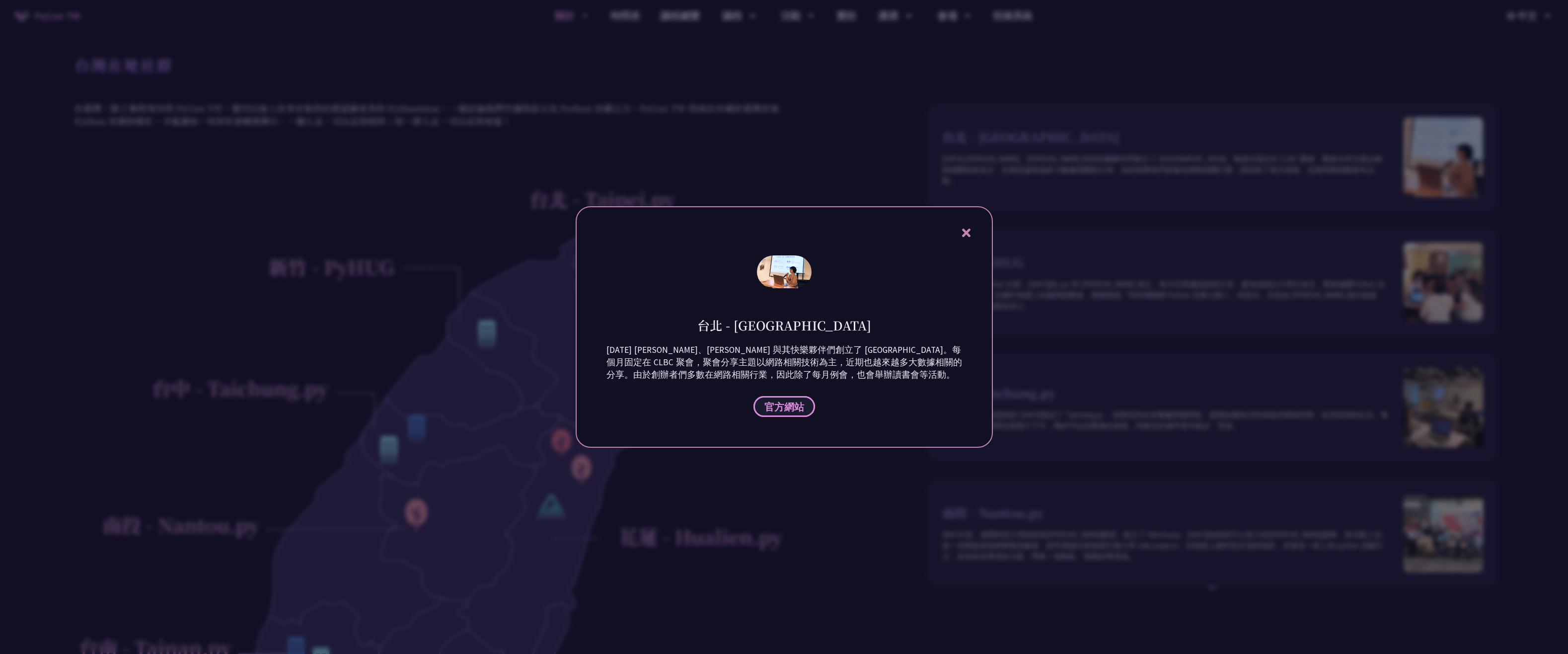
click at [778, 411] on span "官方網站" at bounding box center [784, 407] width 40 height 13
click at [959, 233] on div "台北 - [GEOGRAPHIC_DATA] [DATE] [PERSON_NAME]、[PERSON_NAME] 與其快樂夥伴們創立了 Taipei.py。…" at bounding box center [784, 327] width 417 height 242
click at [968, 237] on icon at bounding box center [966, 233] width 13 height 13
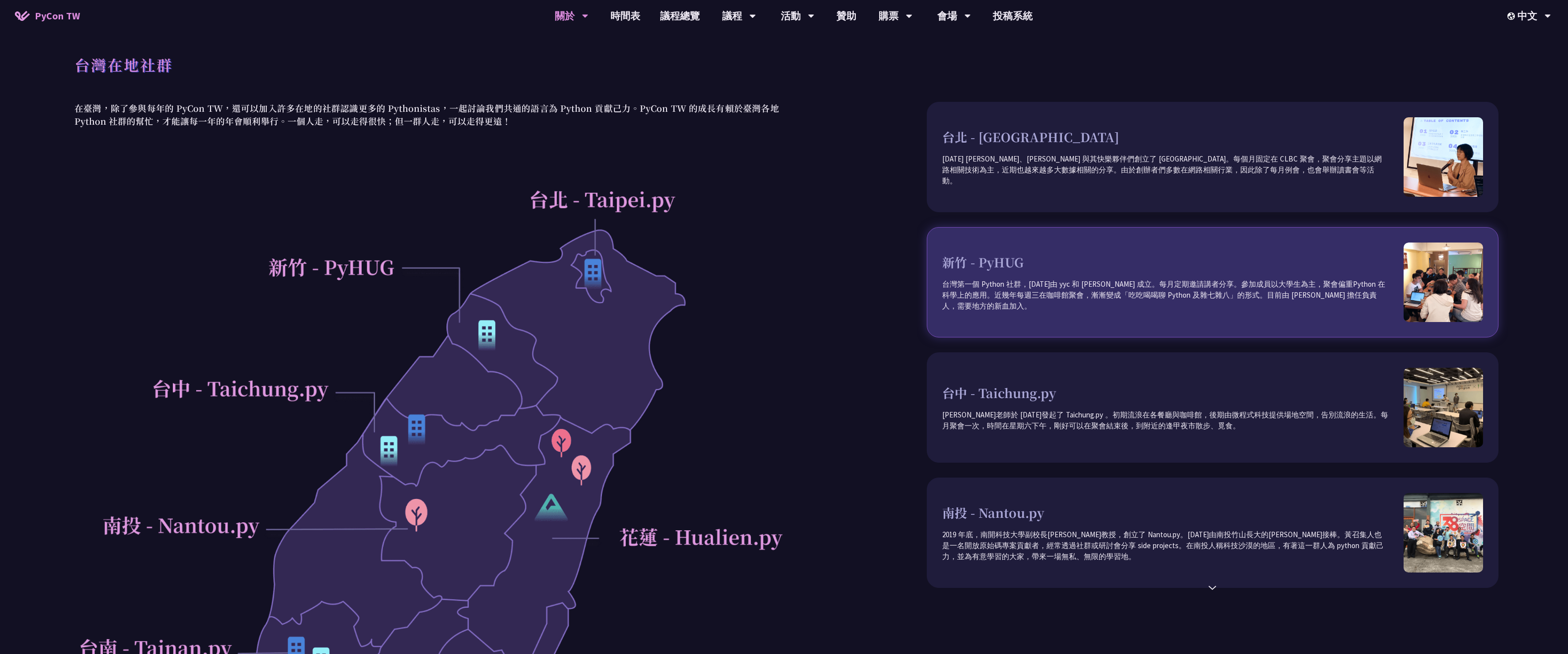
click at [969, 249] on div "新竹 - PyHUG 台灣第一個 Python 社群，[DATE]由 yyc 和 [PERSON_NAME] 成立。每月定期邀請講者分享。參加成員以大學生為主…" at bounding box center [1213, 282] width 572 height 110
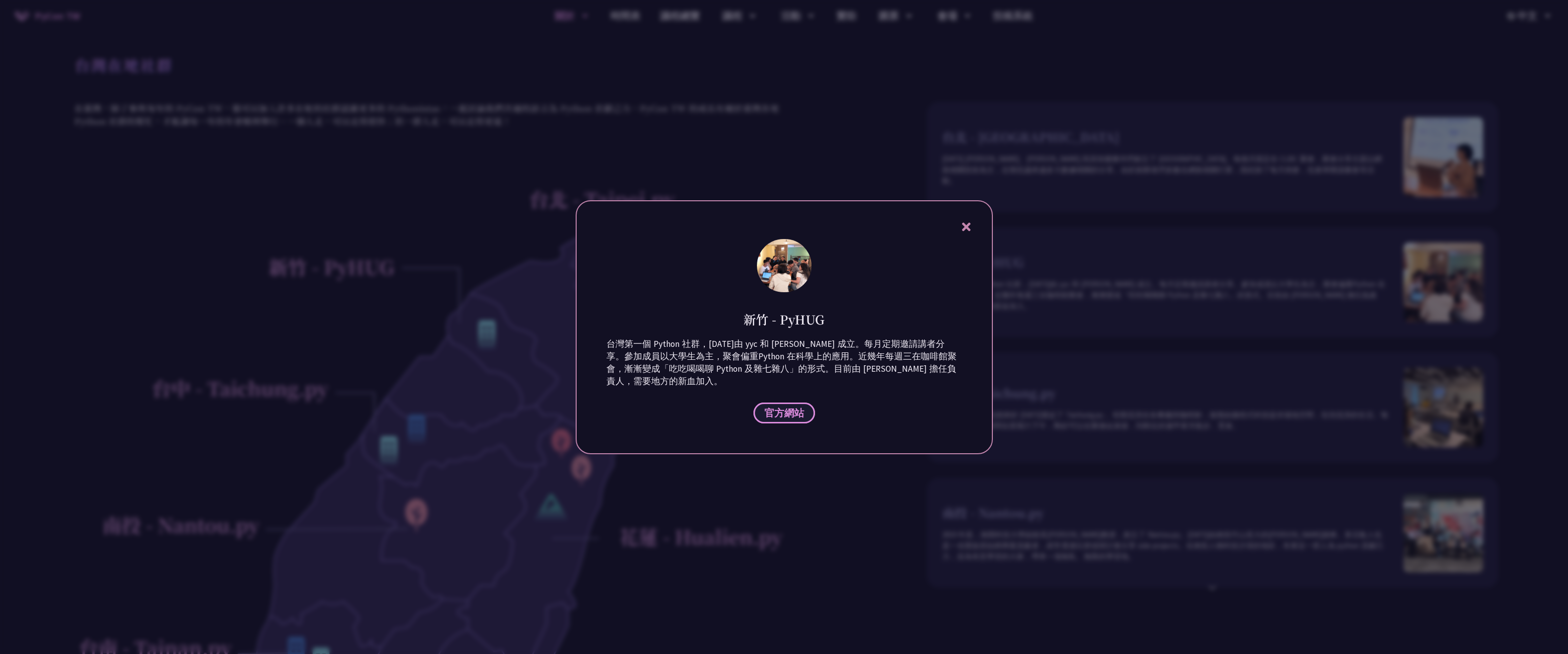
click at [788, 410] on span "官方網站" at bounding box center [784, 412] width 40 height 13
click at [967, 224] on icon at bounding box center [966, 226] width 9 height 9
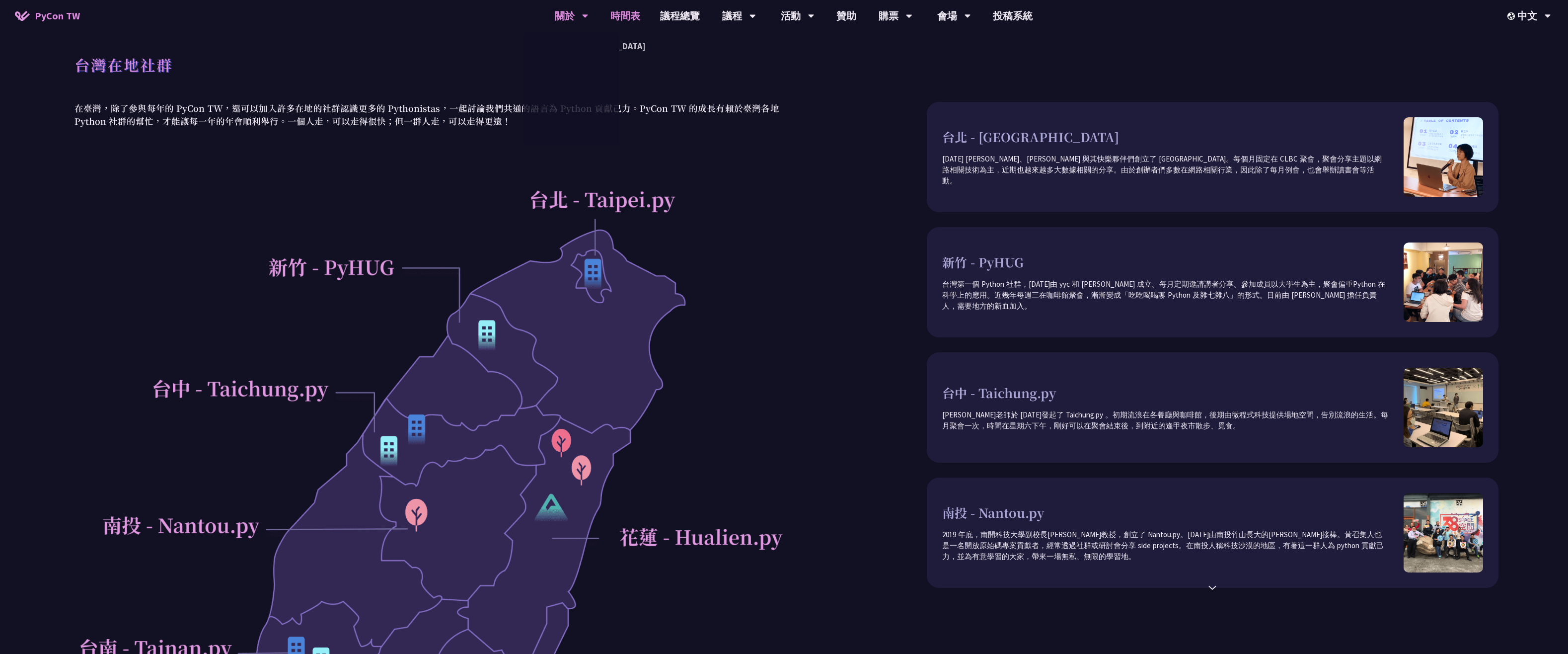
click at [619, 16] on link "時間表" at bounding box center [625, 15] width 49 height 32
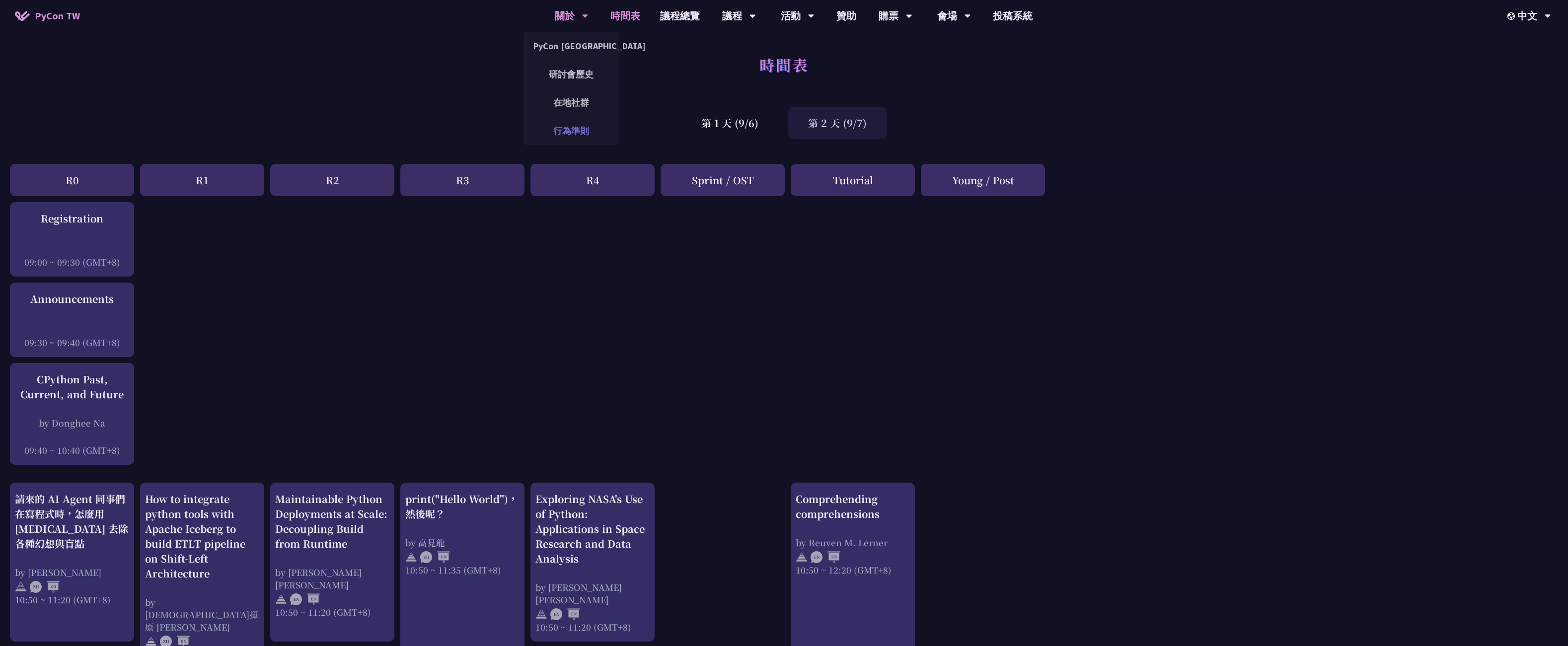
click at [587, 121] on link "行為準則" at bounding box center [571, 130] width 96 height 23
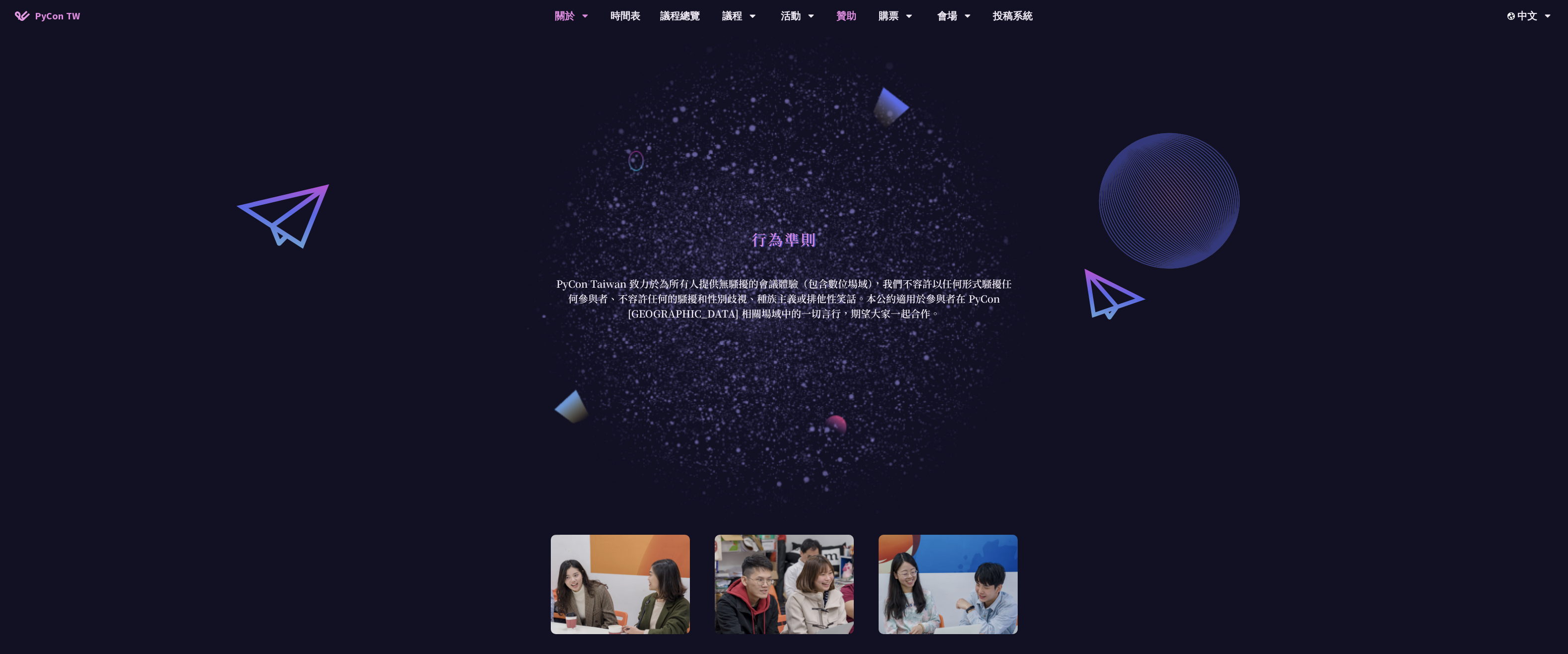
click at [856, 11] on link "贊助" at bounding box center [846, 15] width 40 height 32
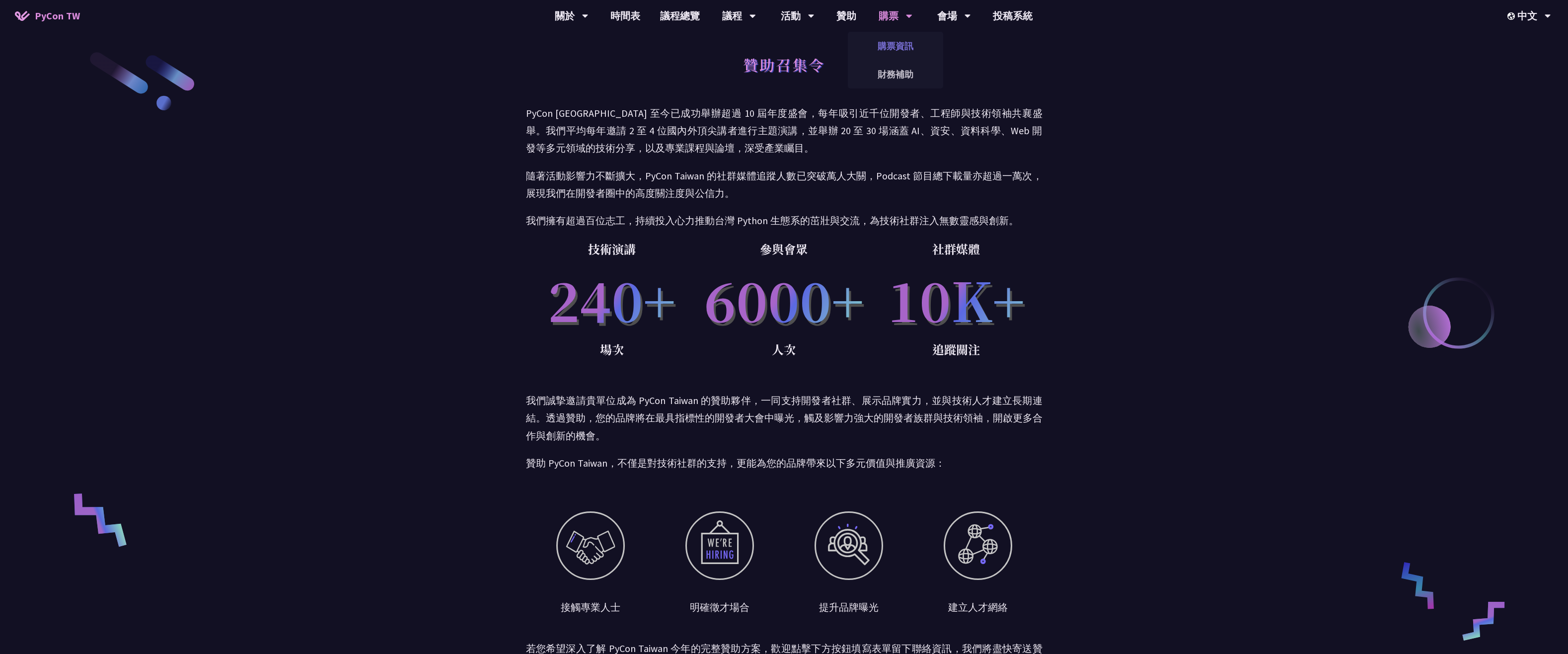
click at [886, 43] on link "購票資訊" at bounding box center [895, 45] width 96 height 23
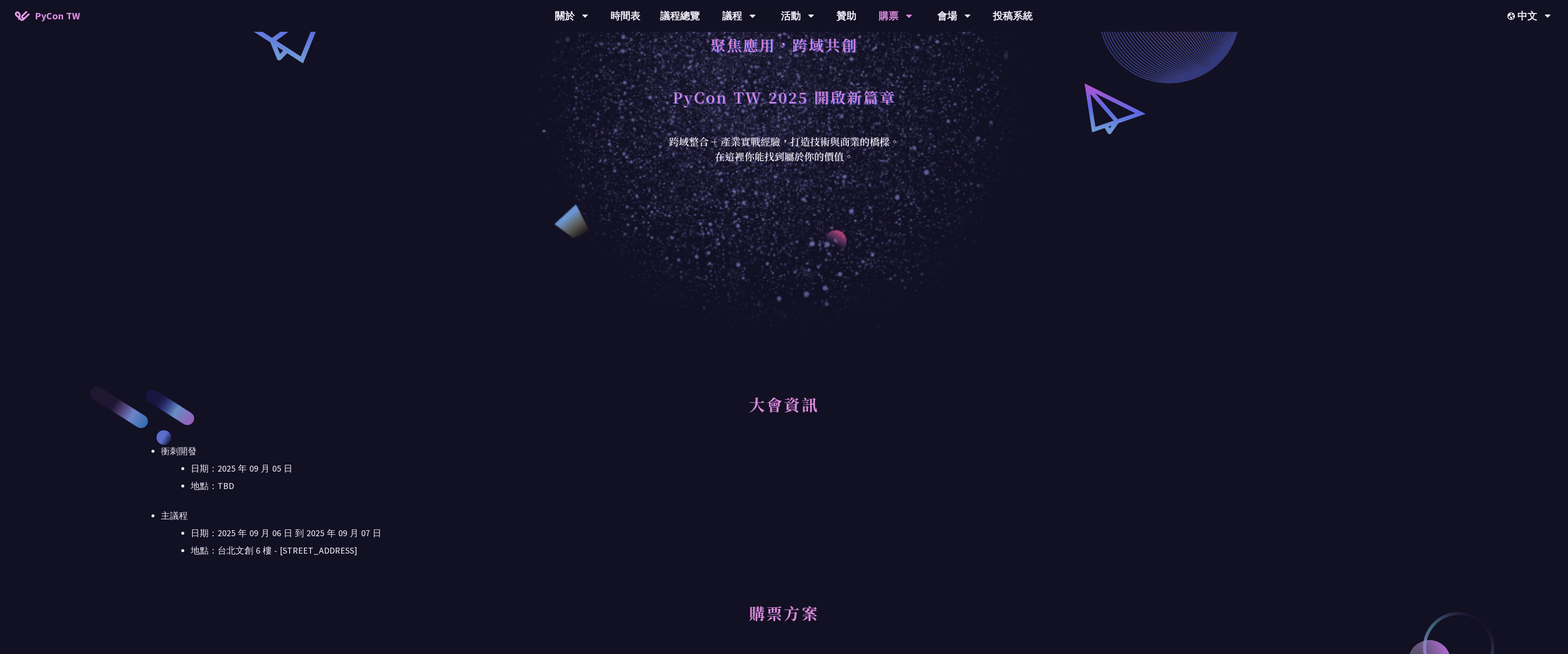
scroll to position [149, 0]
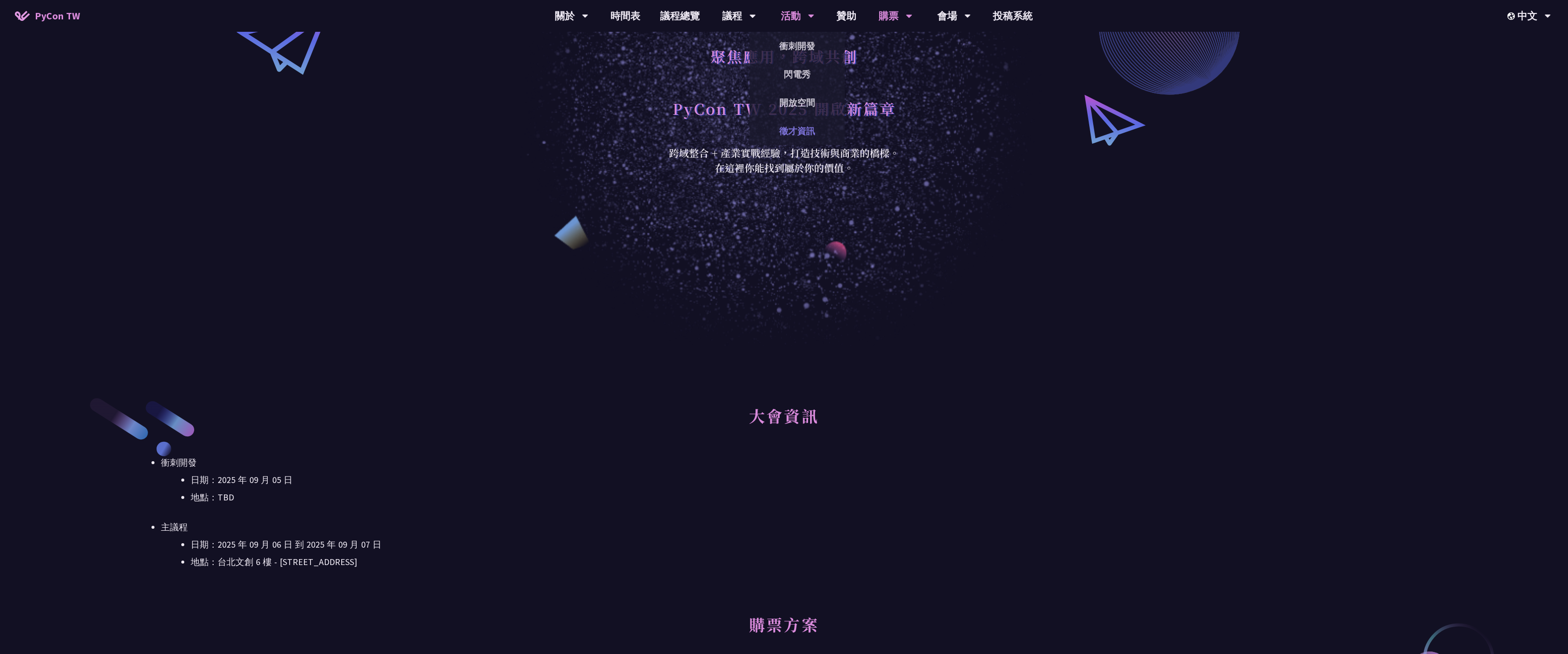
click at [813, 128] on link "徵才資訊" at bounding box center [797, 130] width 96 height 23
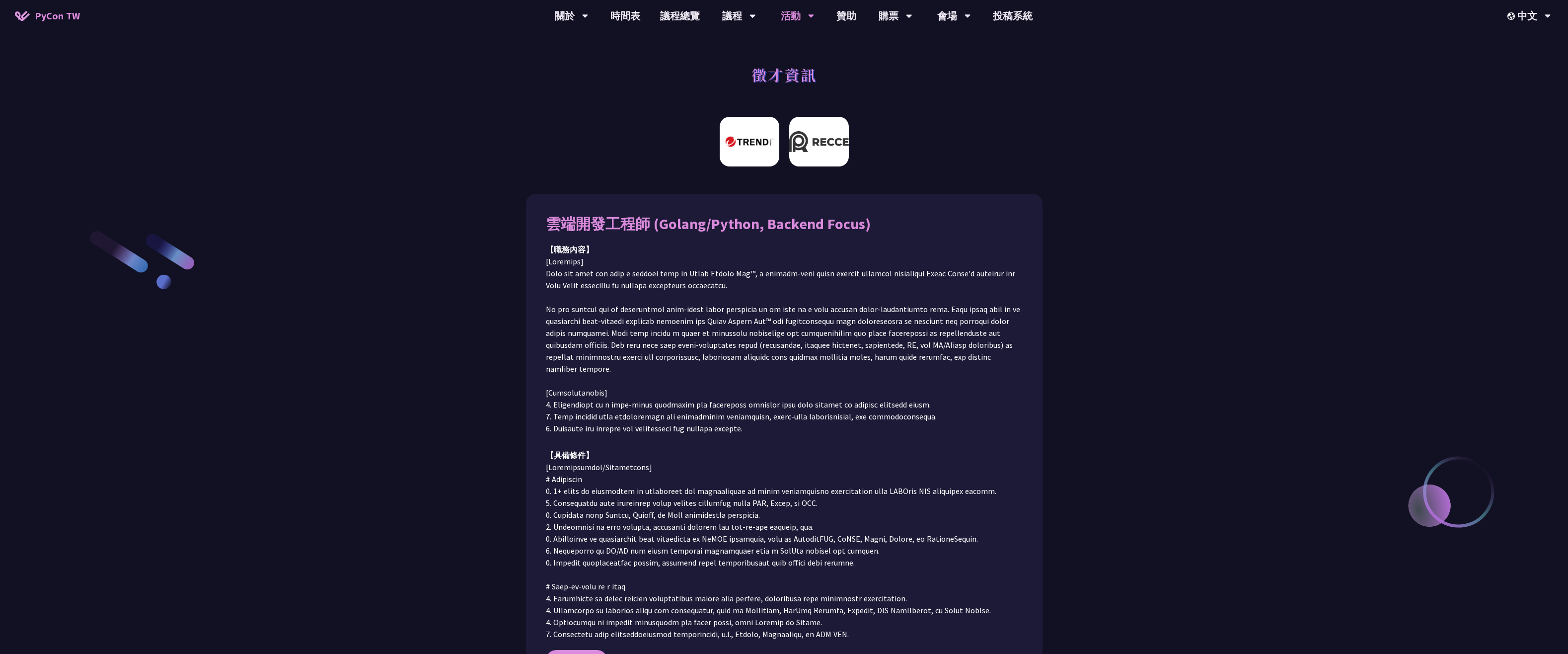
click at [833, 151] on img at bounding box center [819, 141] width 60 height 49
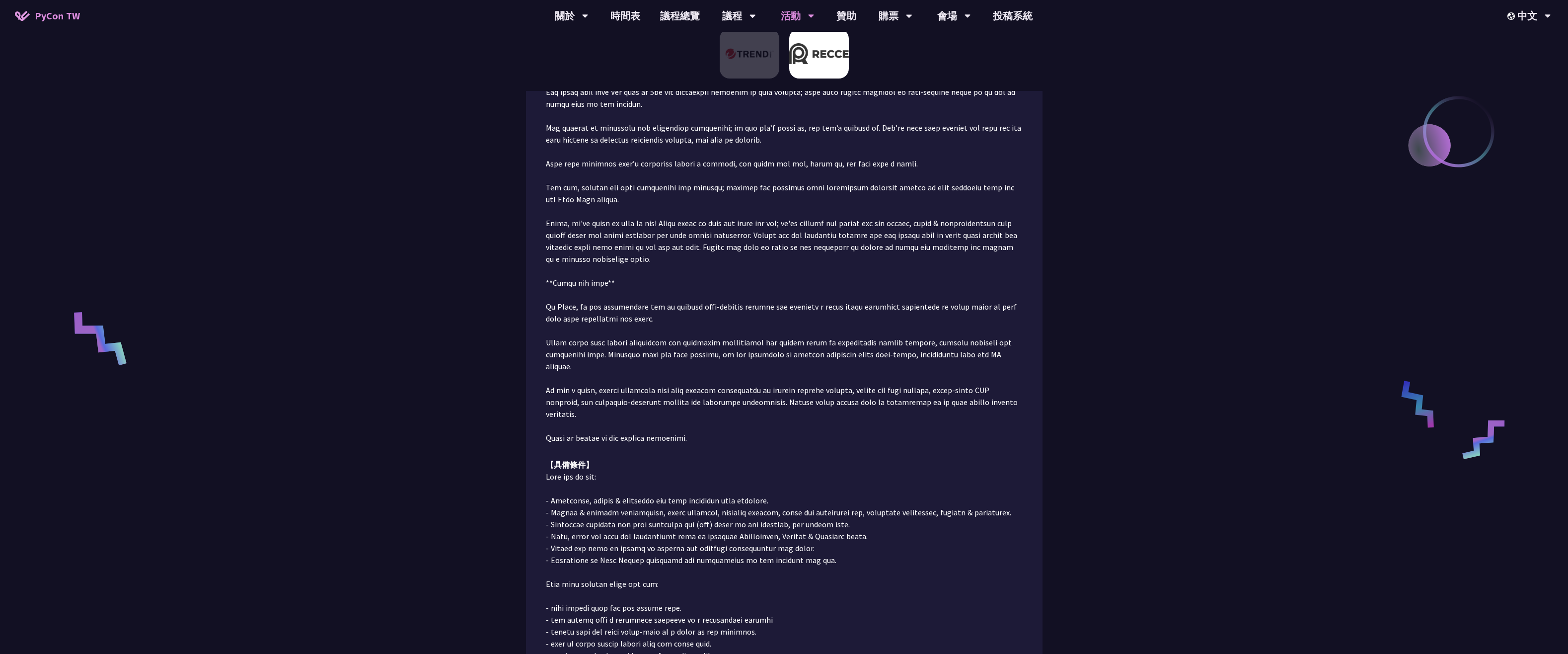
scroll to position [609, 0]
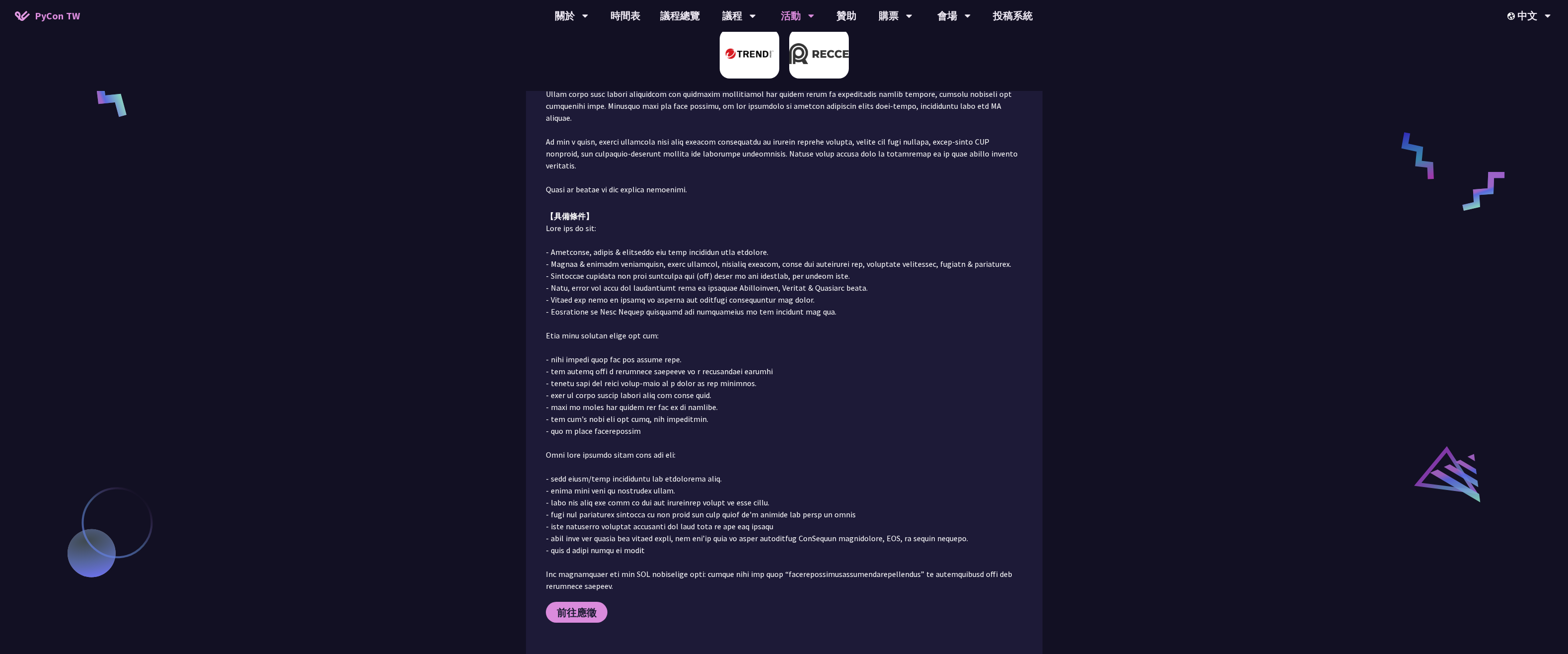
click at [753, 55] on img at bounding box center [749, 53] width 60 height 49
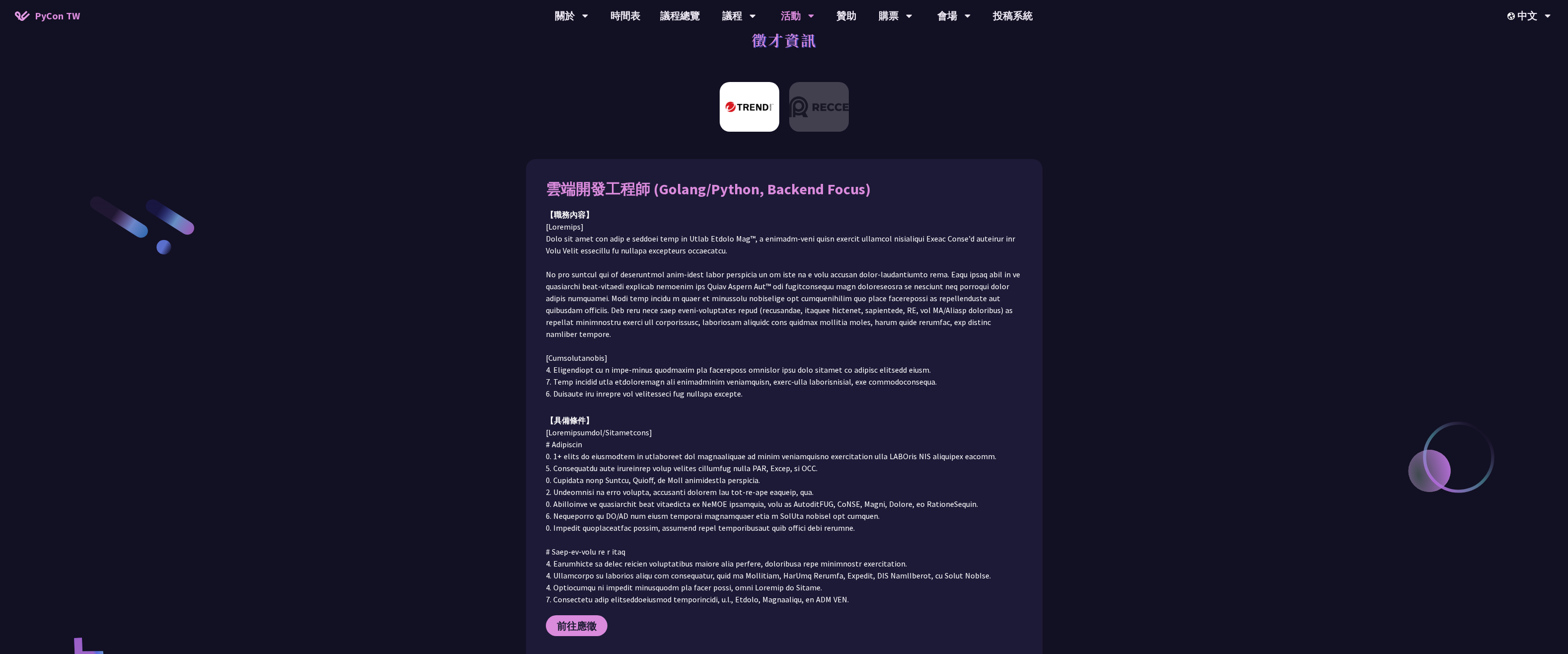
scroll to position [0, 0]
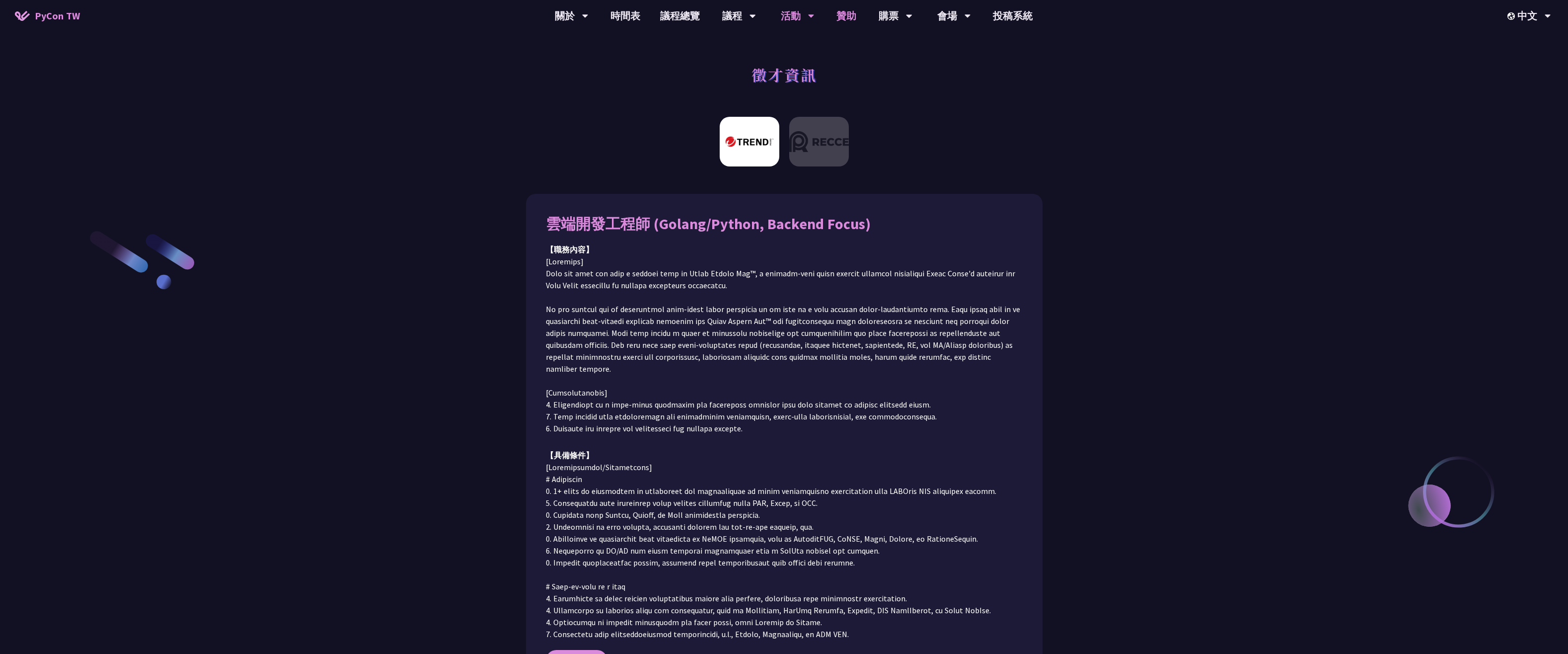
click at [841, 21] on link "贊助" at bounding box center [846, 15] width 40 height 32
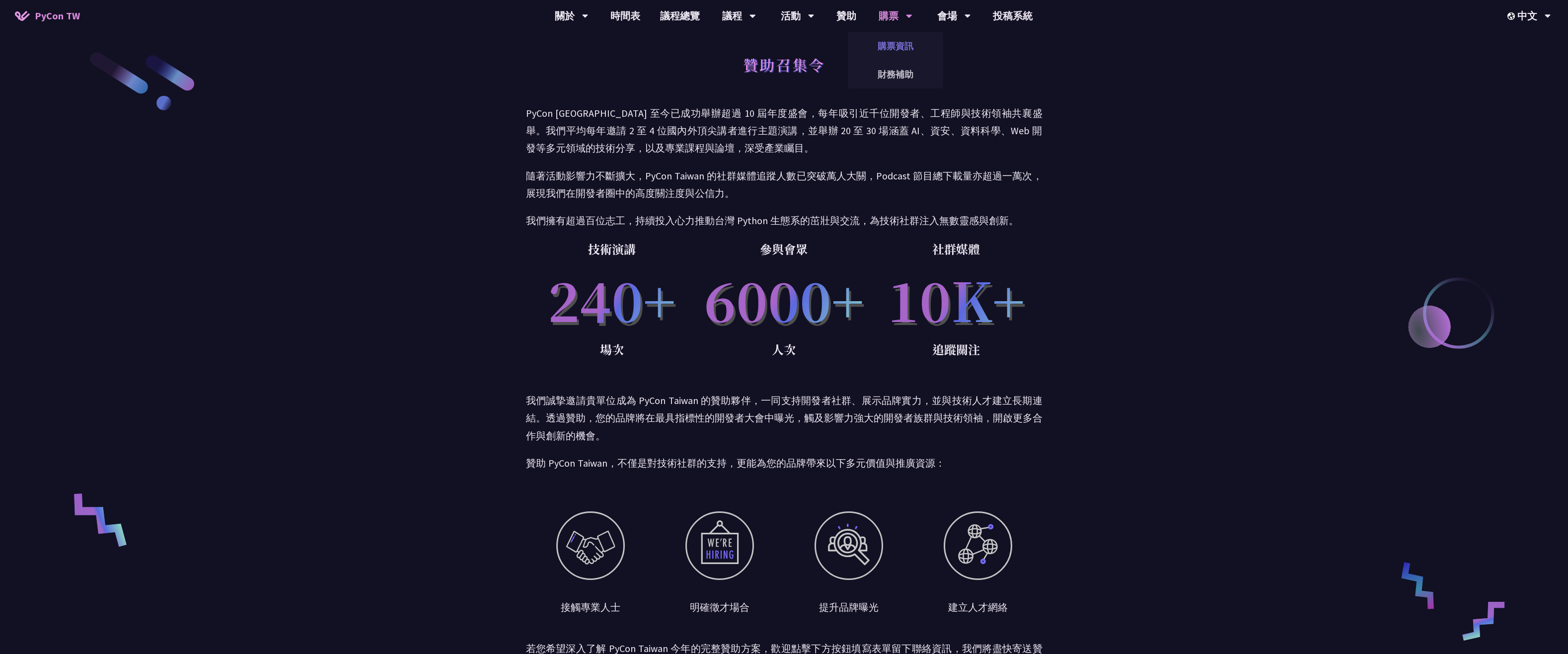
click at [897, 47] on link "購票資訊" at bounding box center [895, 45] width 96 height 23
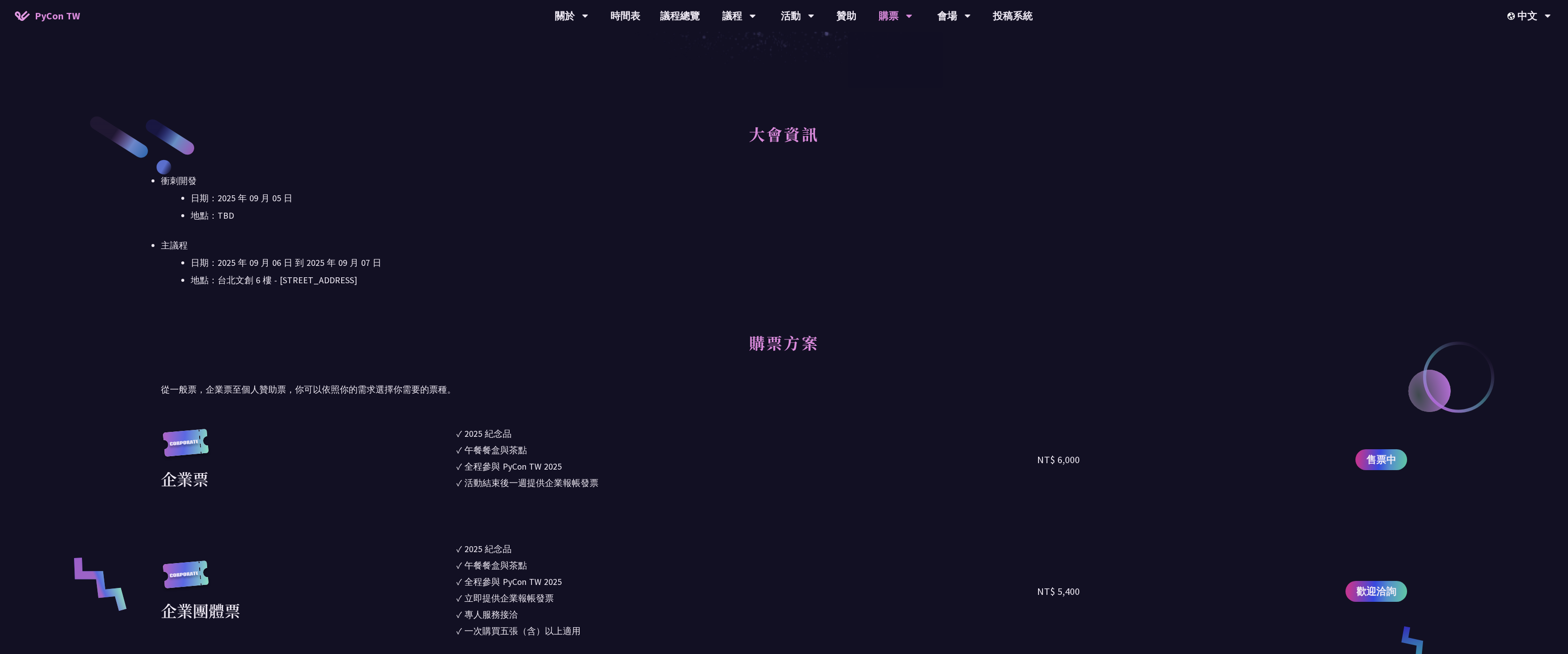
scroll to position [299, 0]
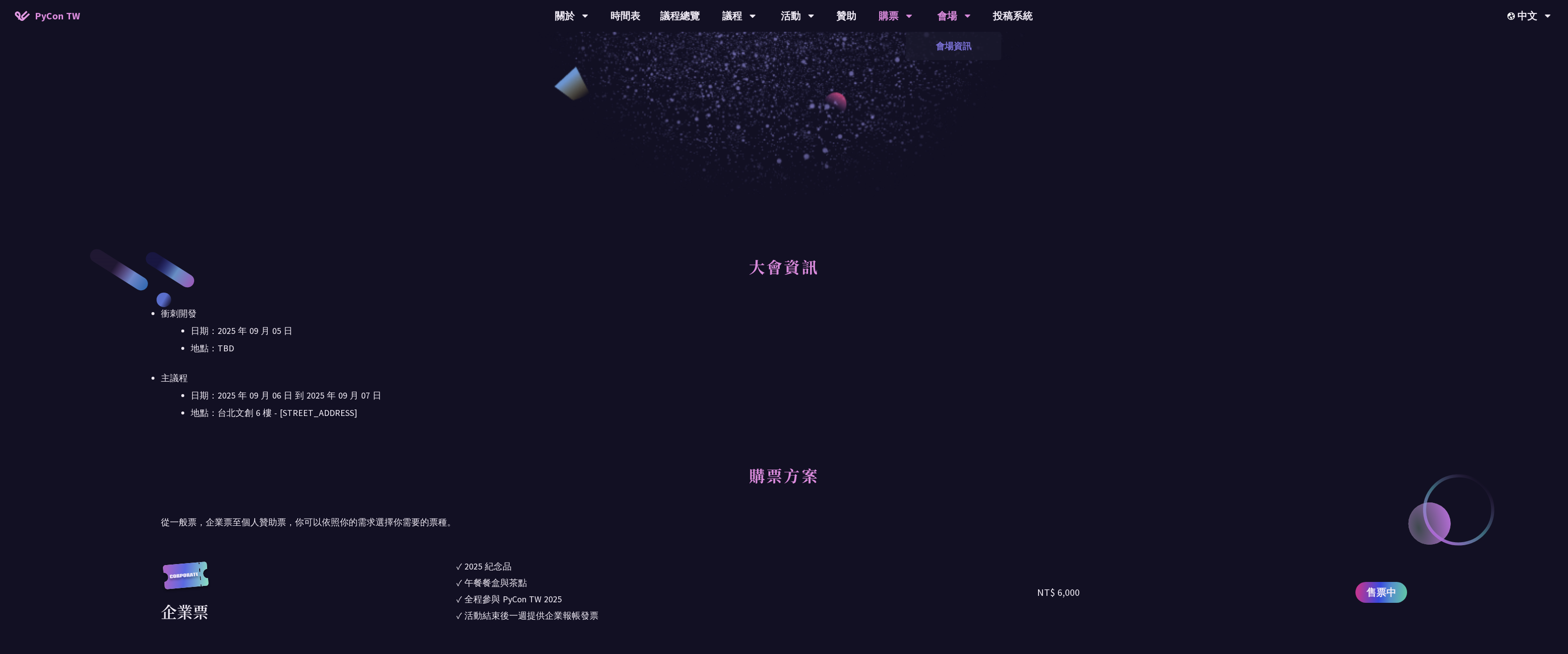
click at [958, 44] on link "會場資訊" at bounding box center [953, 45] width 96 height 23
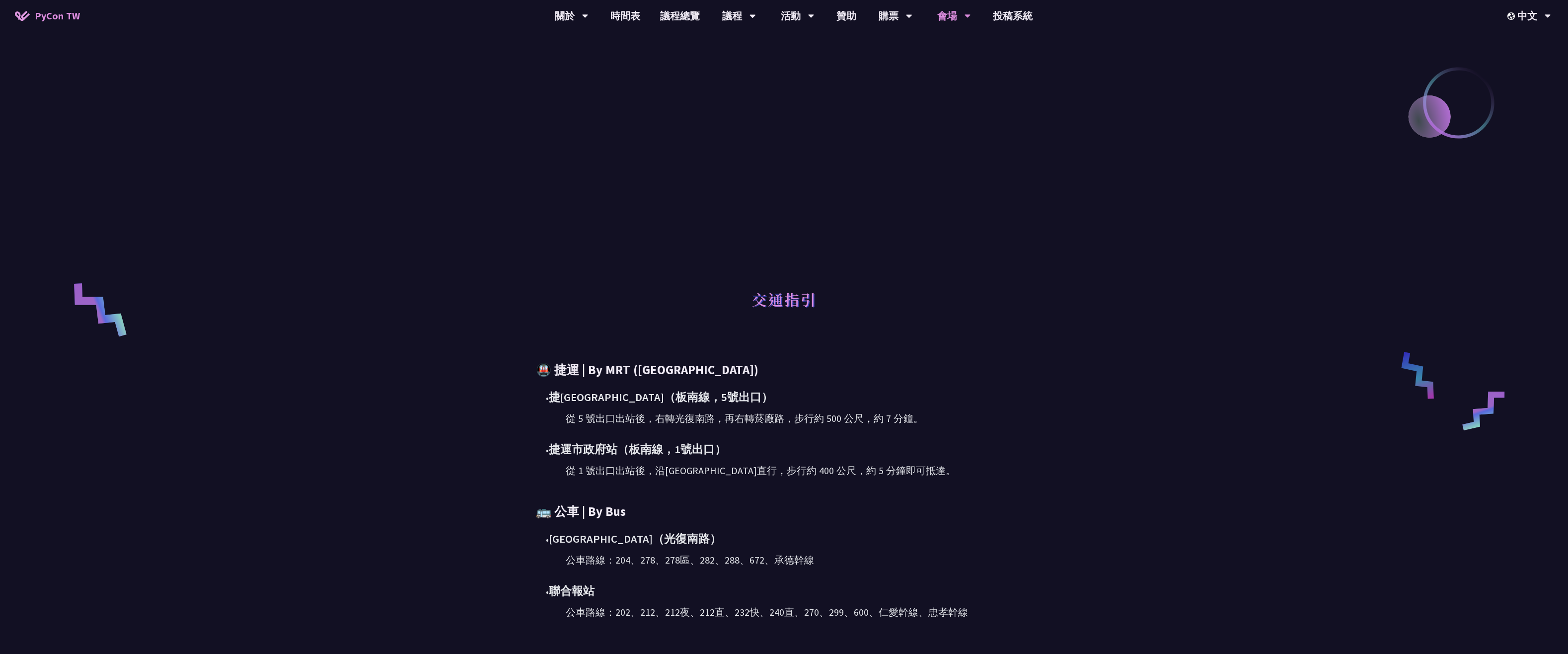
scroll to position [199, 0]
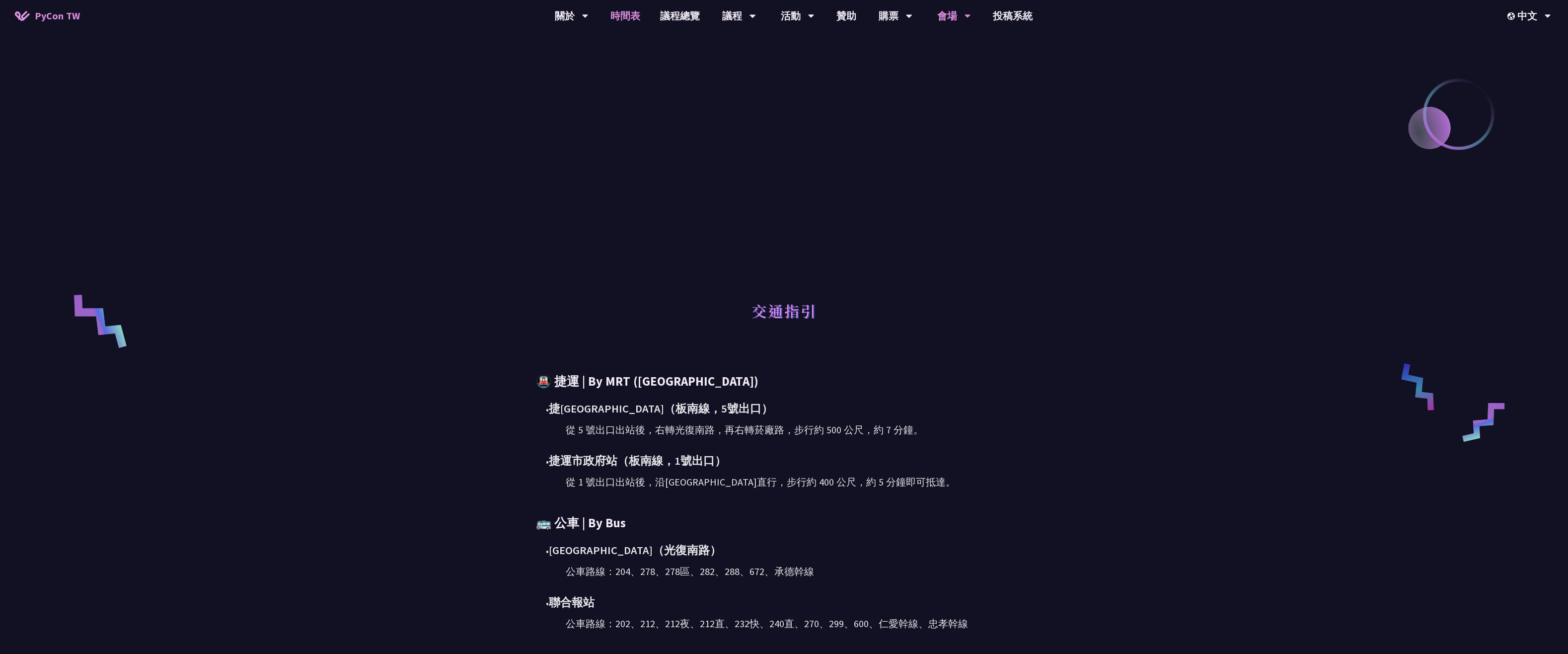
click at [625, 20] on link "時間表" at bounding box center [625, 15] width 49 height 32
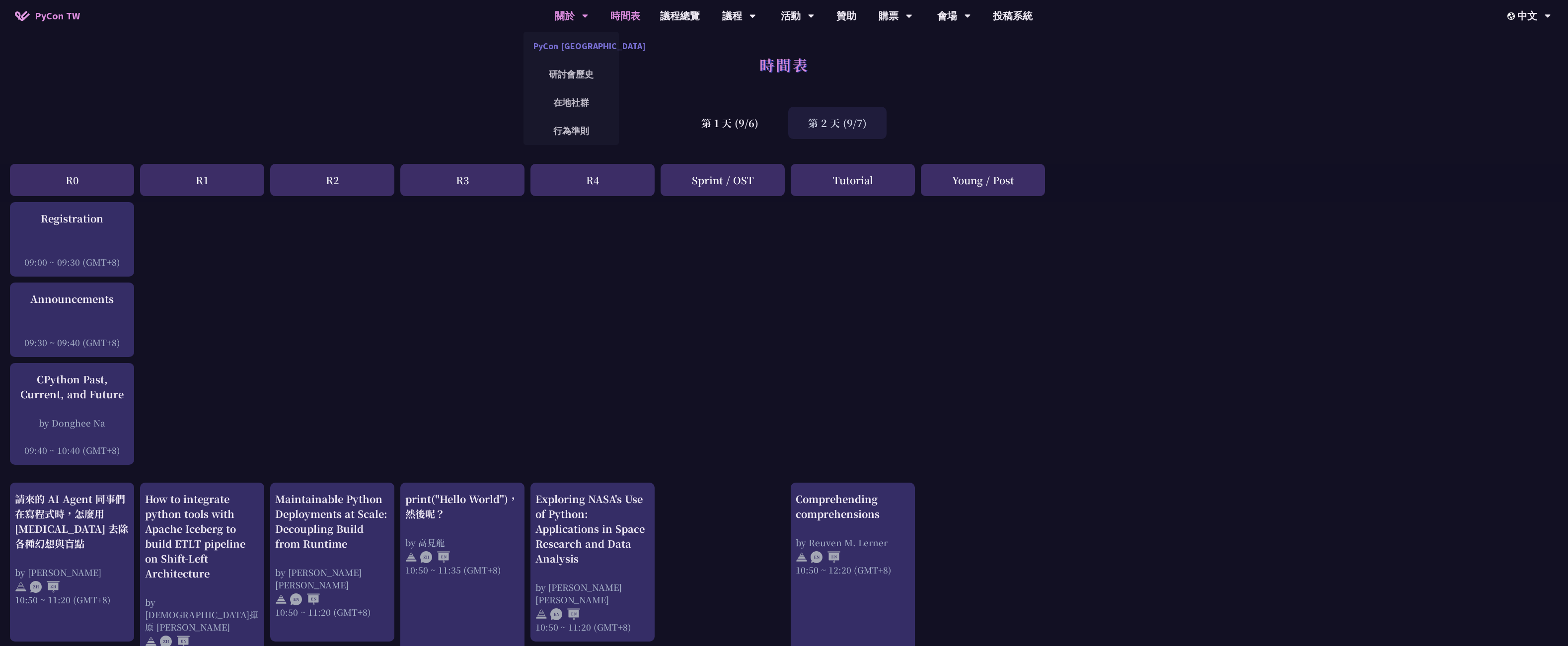
click at [564, 48] on link "PyCon [GEOGRAPHIC_DATA]" at bounding box center [571, 45] width 96 height 23
